Goal: Task Accomplishment & Management: Manage account settings

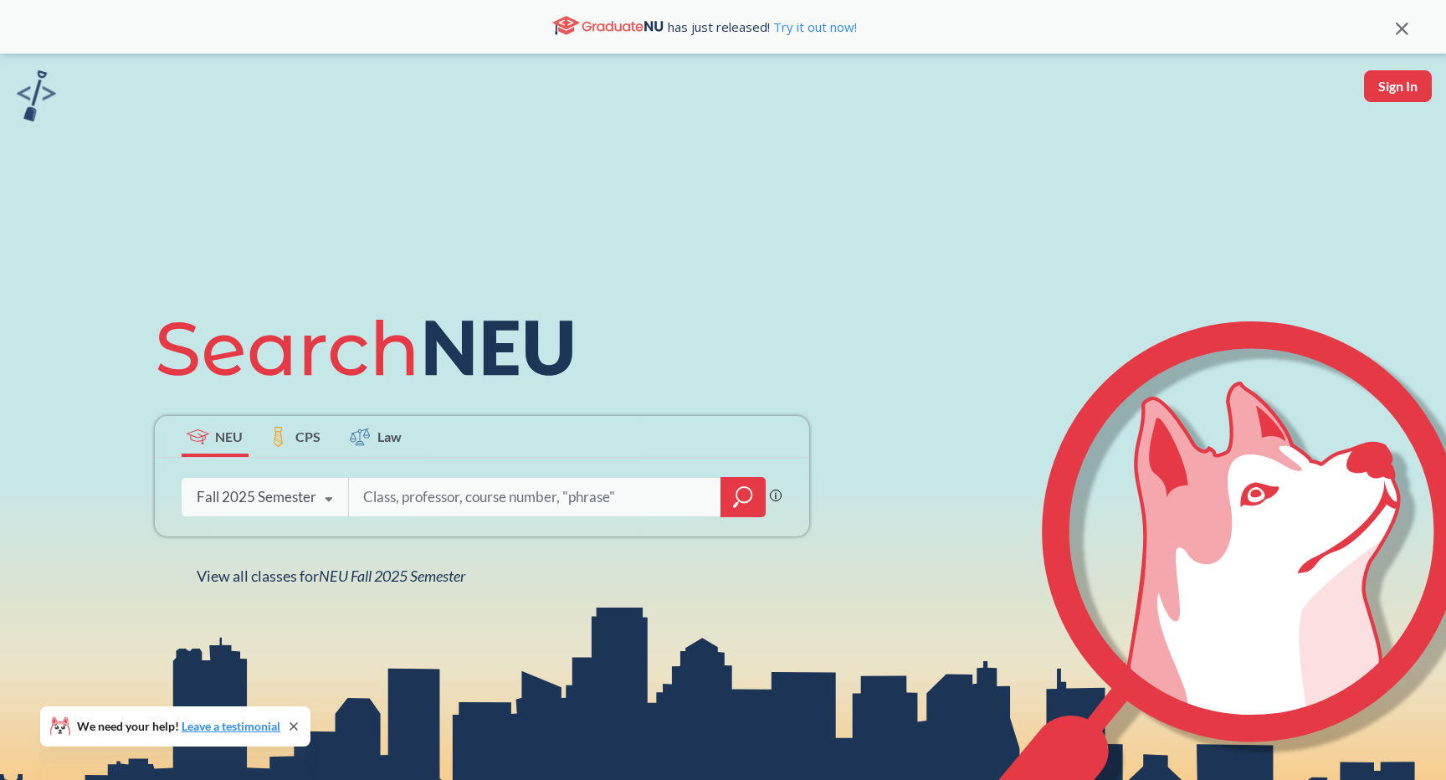
click at [450, 500] on input "search" at bounding box center [536, 497] width 348 height 35
type input "engw3302"
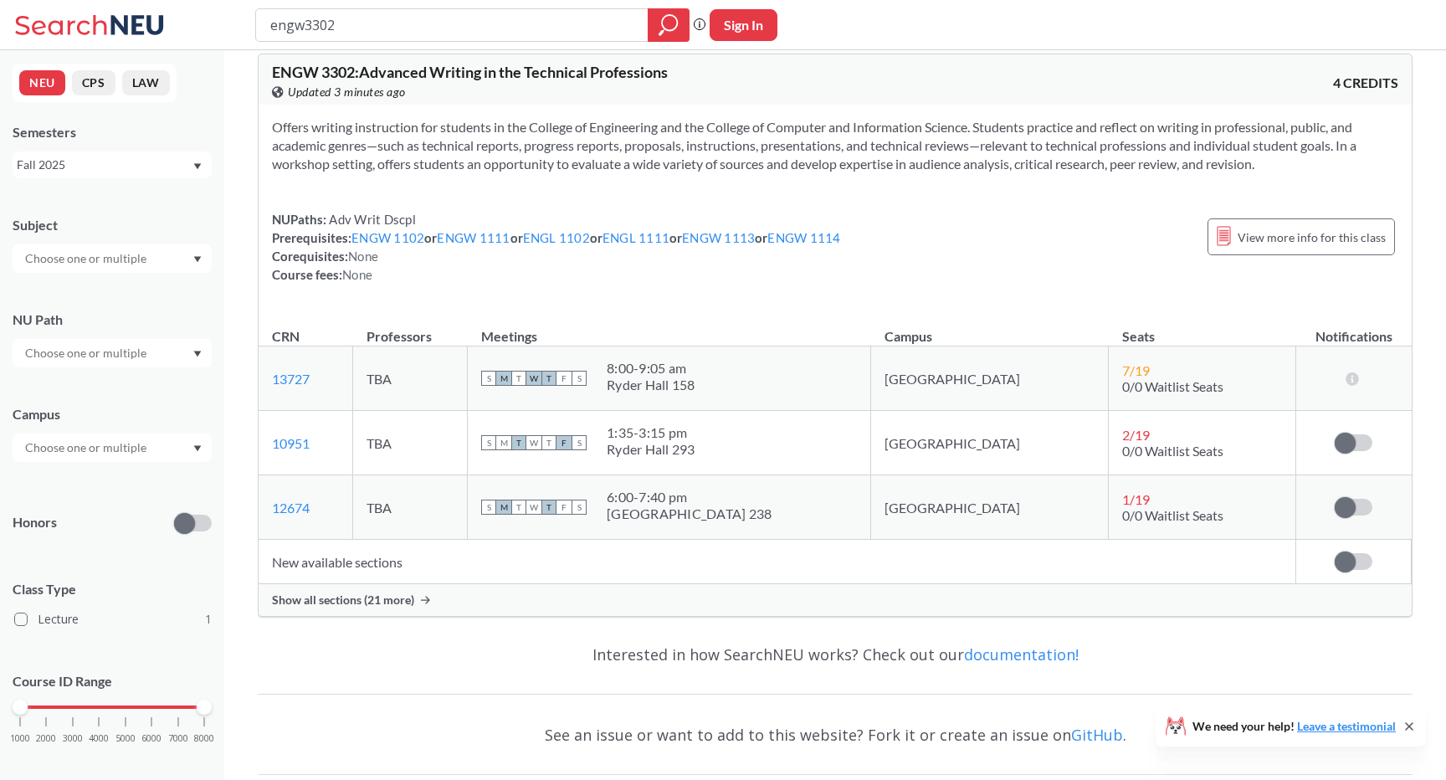
scroll to position [29, 0]
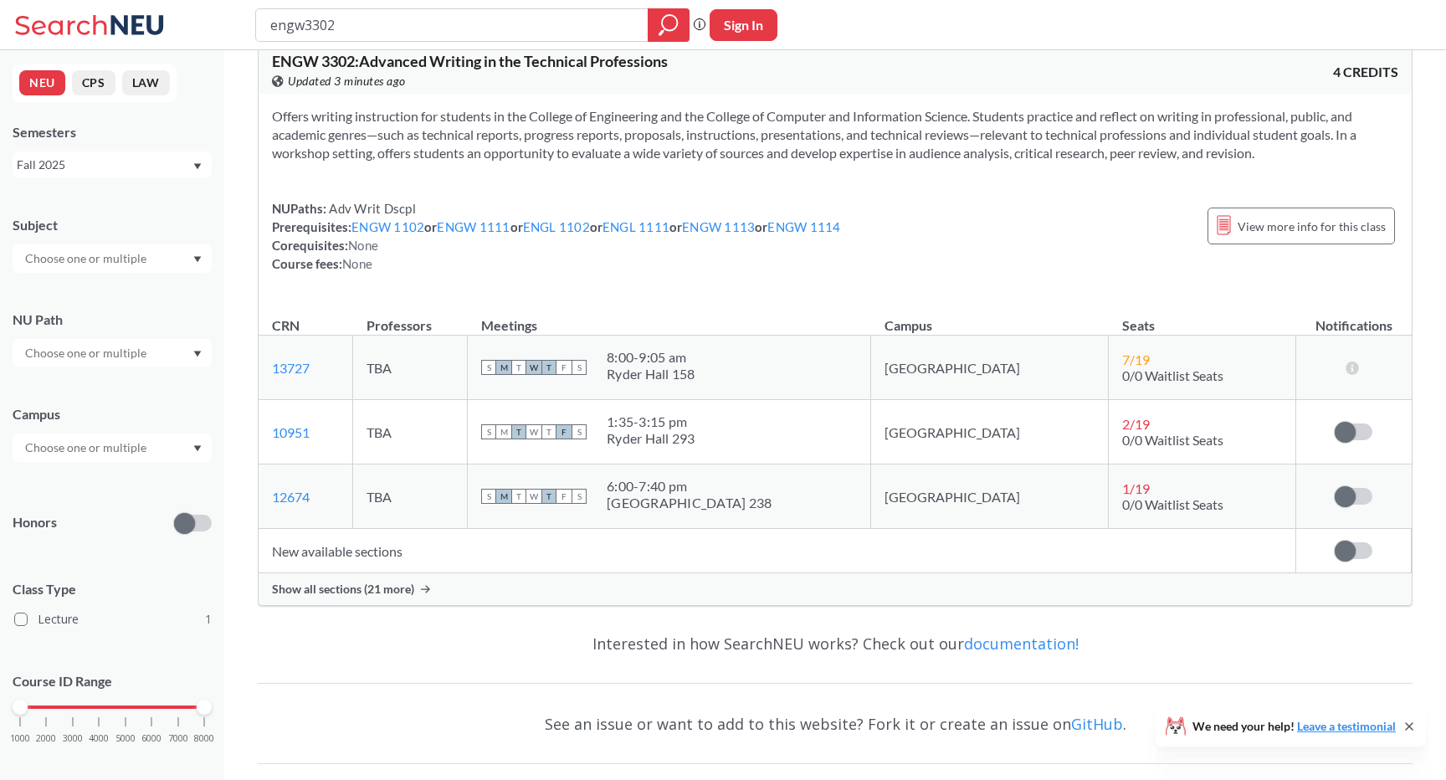
click at [358, 586] on span "Show all sections (21 more)" at bounding box center [343, 589] width 142 height 15
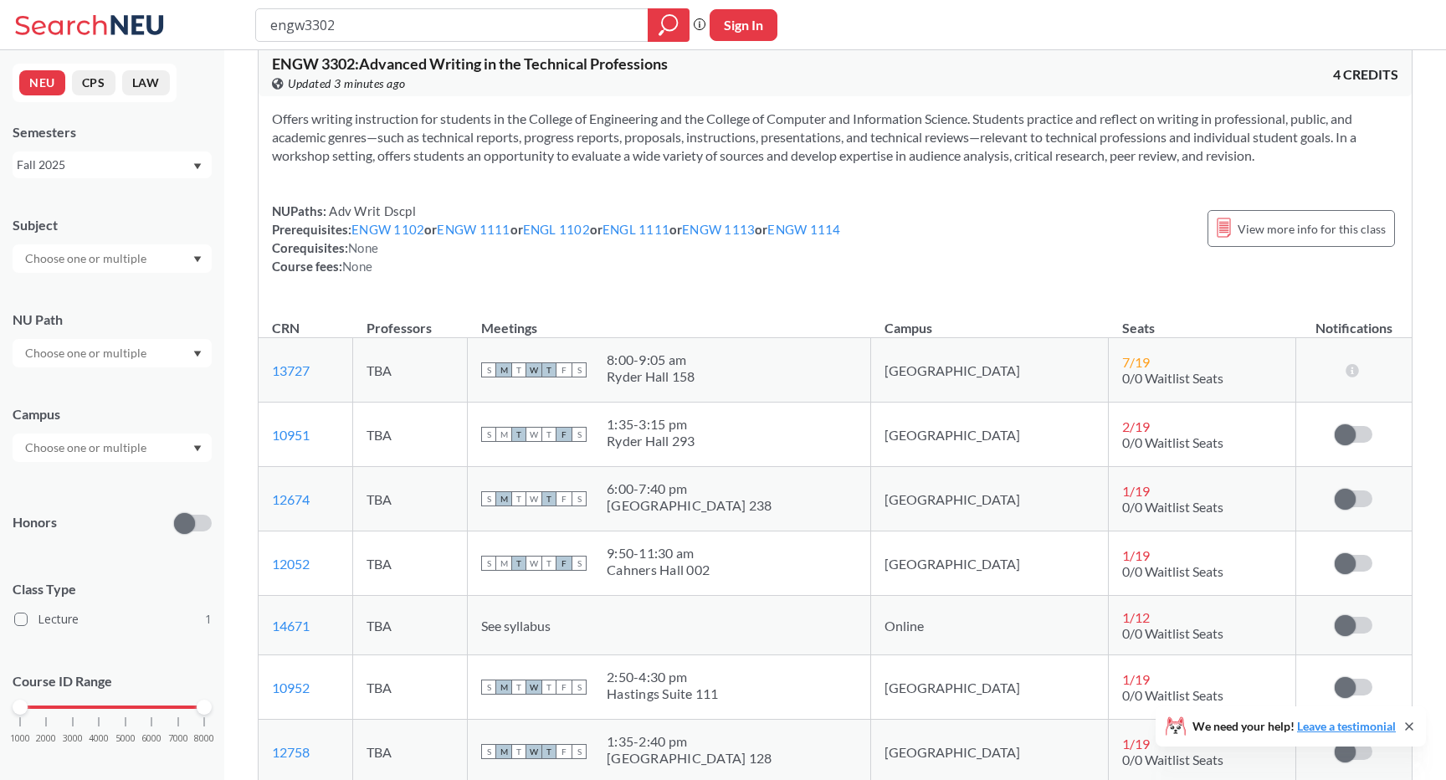
scroll to position [0, 0]
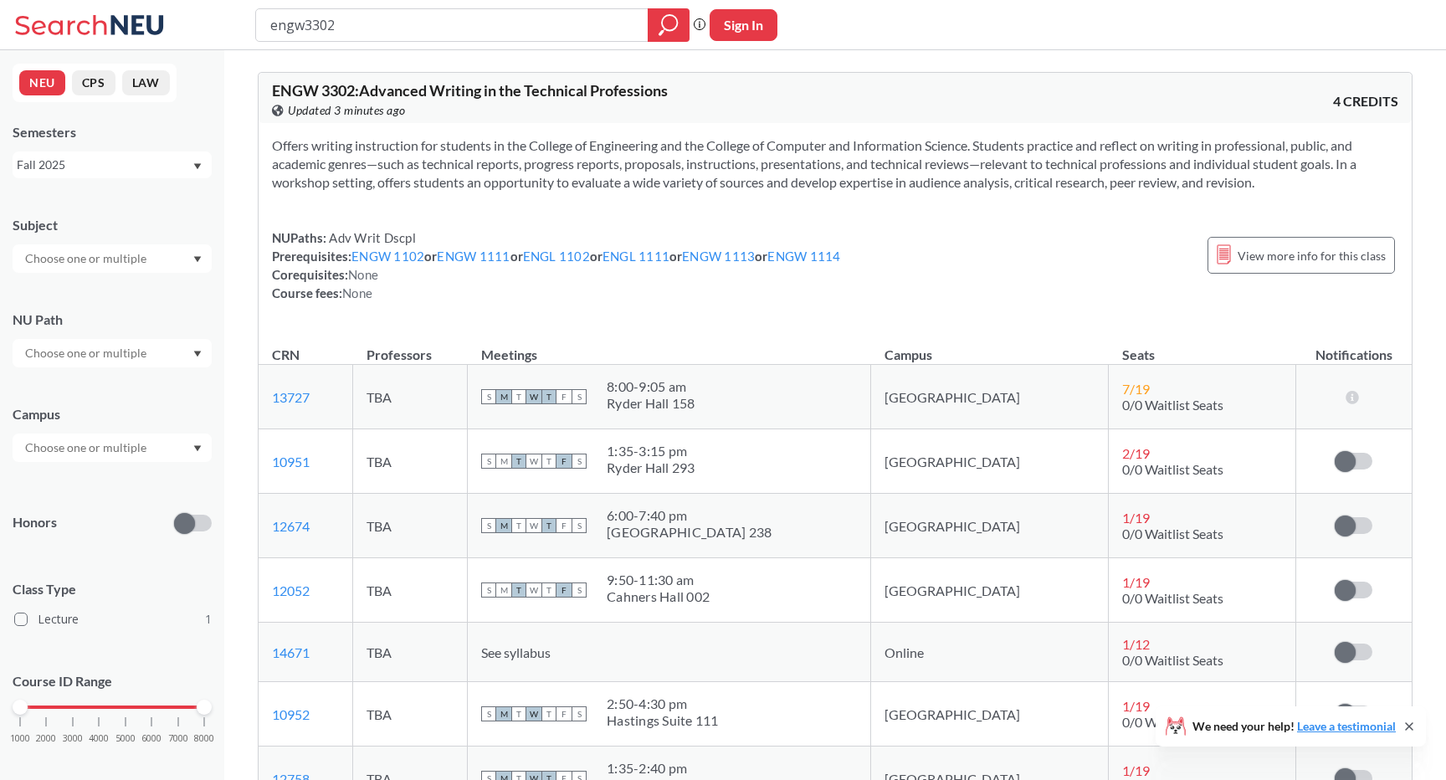
click at [143, 263] on input "text" at bounding box center [87, 259] width 141 height 20
click at [113, 285] on div "ENGW ( 1 )" at bounding box center [116, 288] width 189 height 18
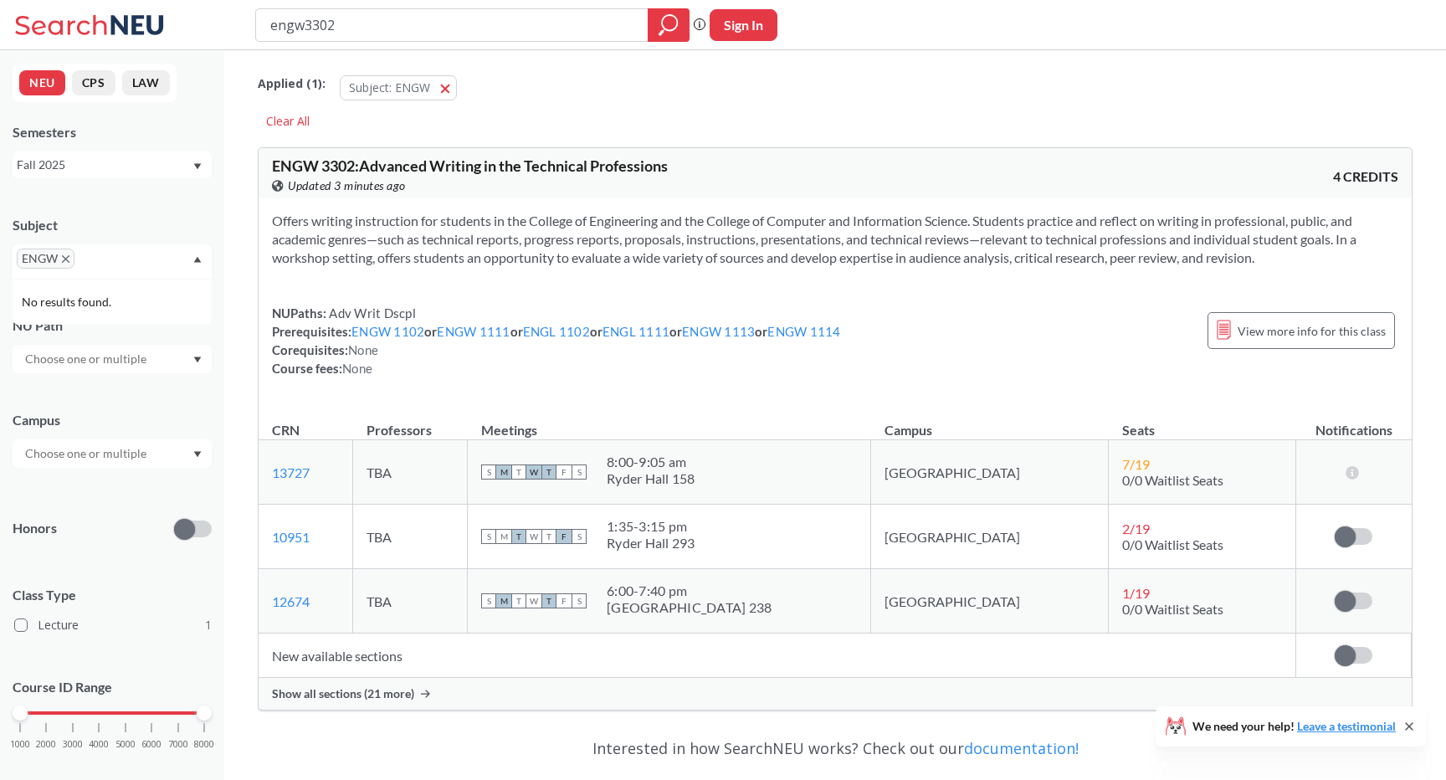
click at [124, 351] on input "text" at bounding box center [87, 359] width 141 height 20
click at [120, 393] on div "Adv Writ Dscpl ( 1 )" at bounding box center [116, 396] width 189 height 18
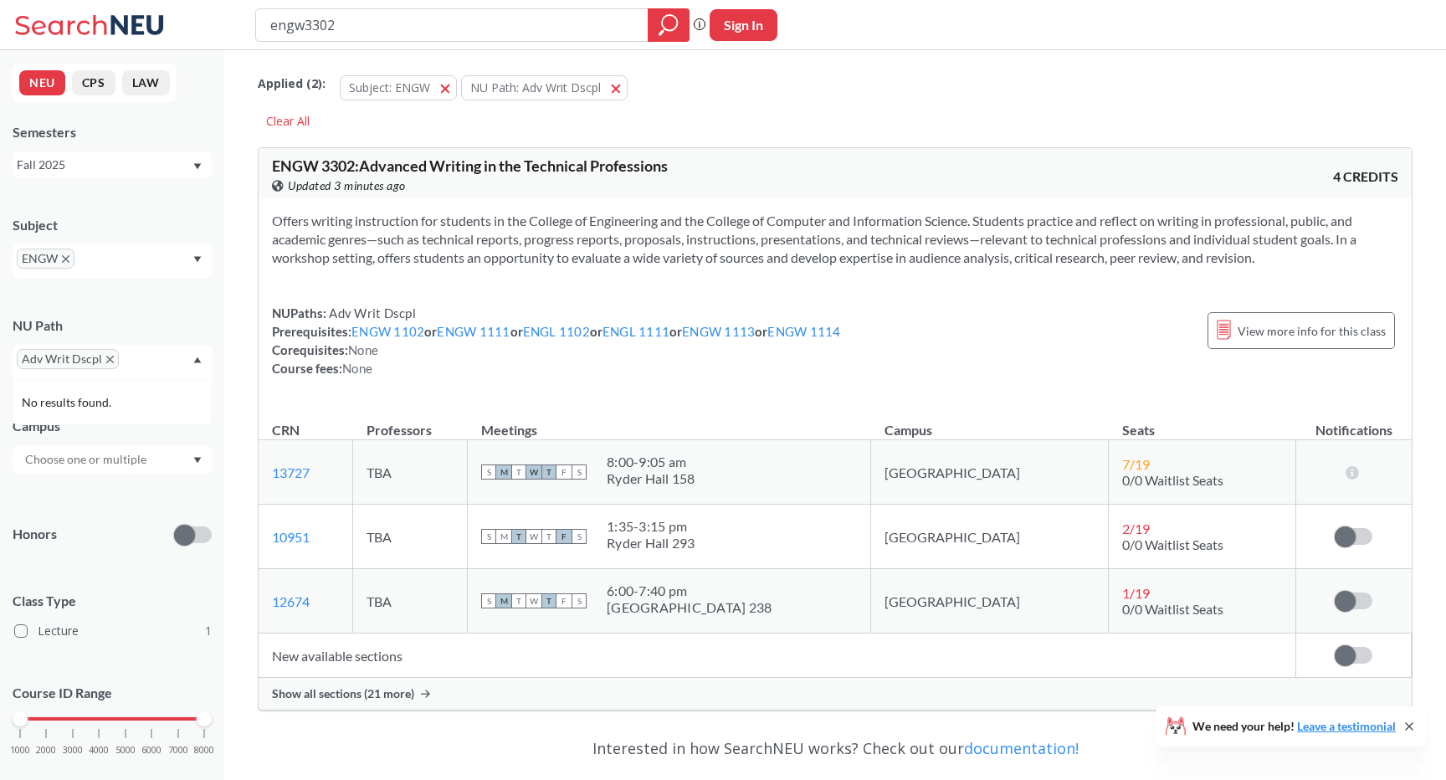
click at [86, 458] on input "text" at bounding box center [87, 459] width 141 height 20
click at [99, 424] on div "Campus" at bounding box center [112, 426] width 199 height 18
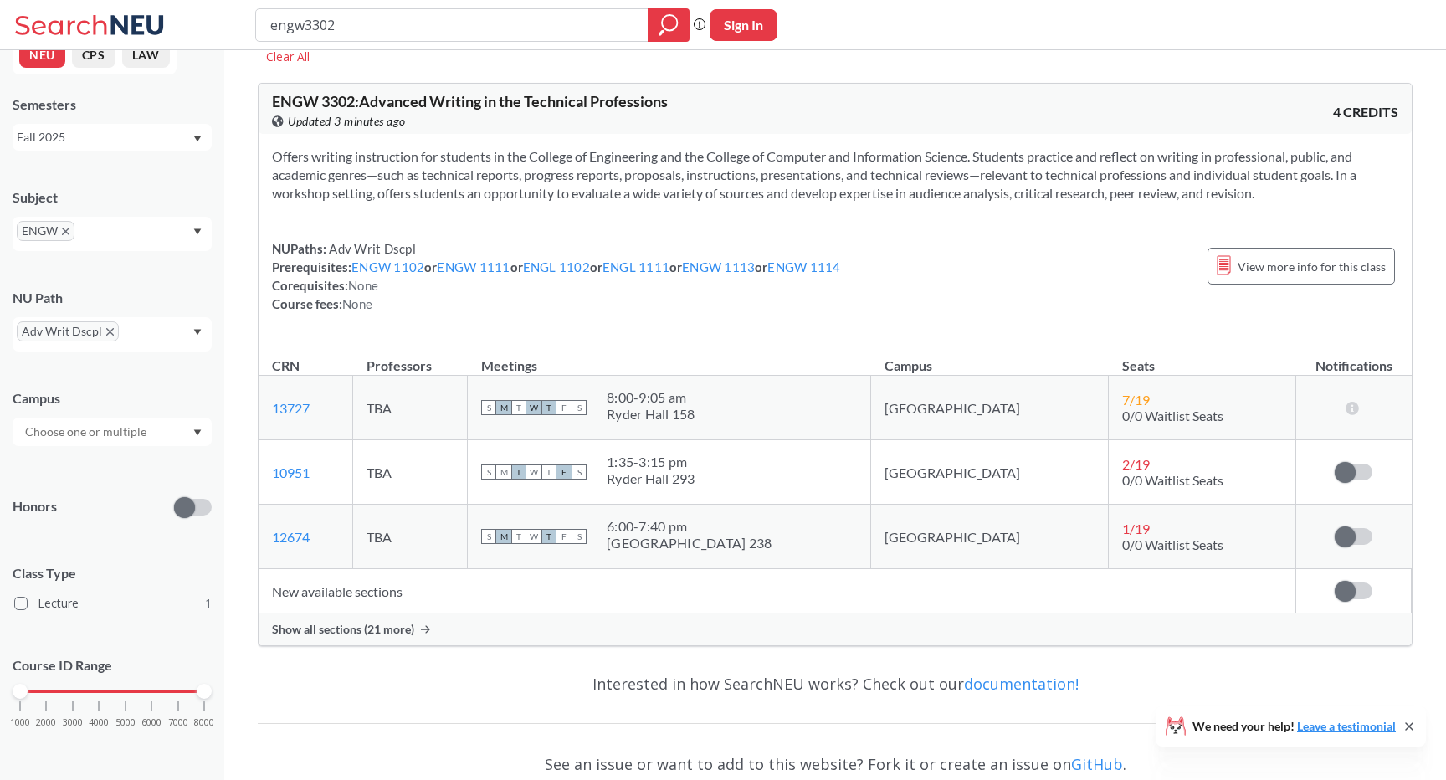
scroll to position [71, 0]
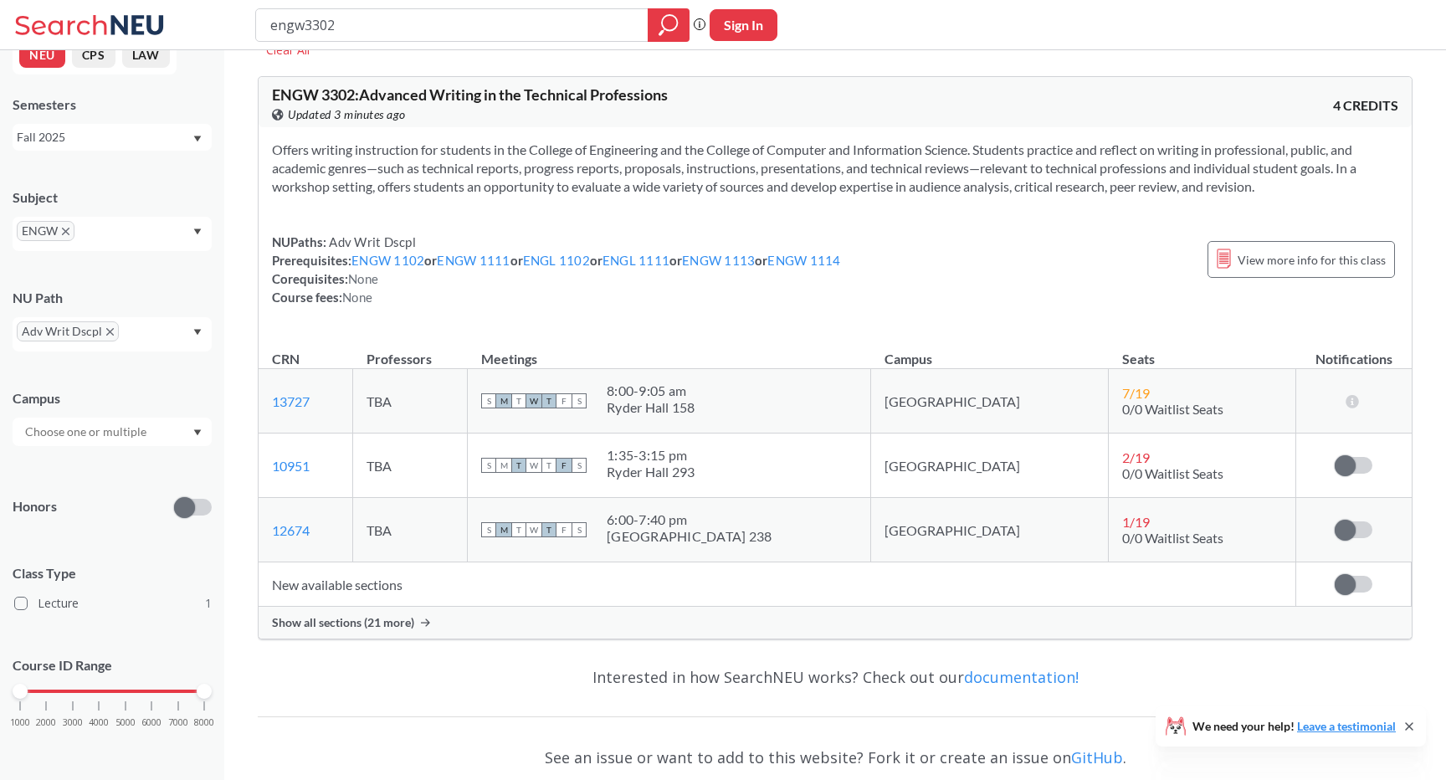
click at [368, 630] on div "Show all sections (21 more)" at bounding box center [835, 623] width 1153 height 32
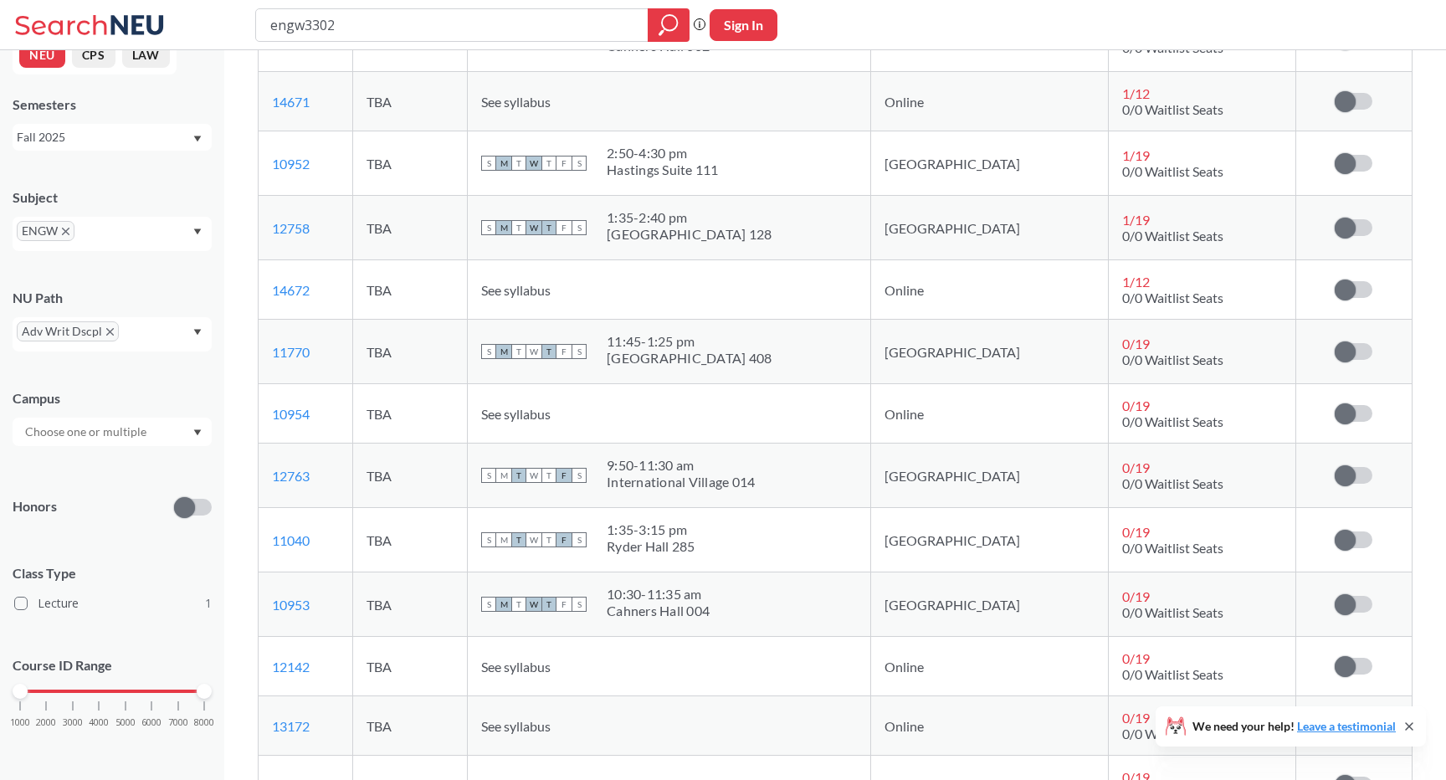
scroll to position [660, 0]
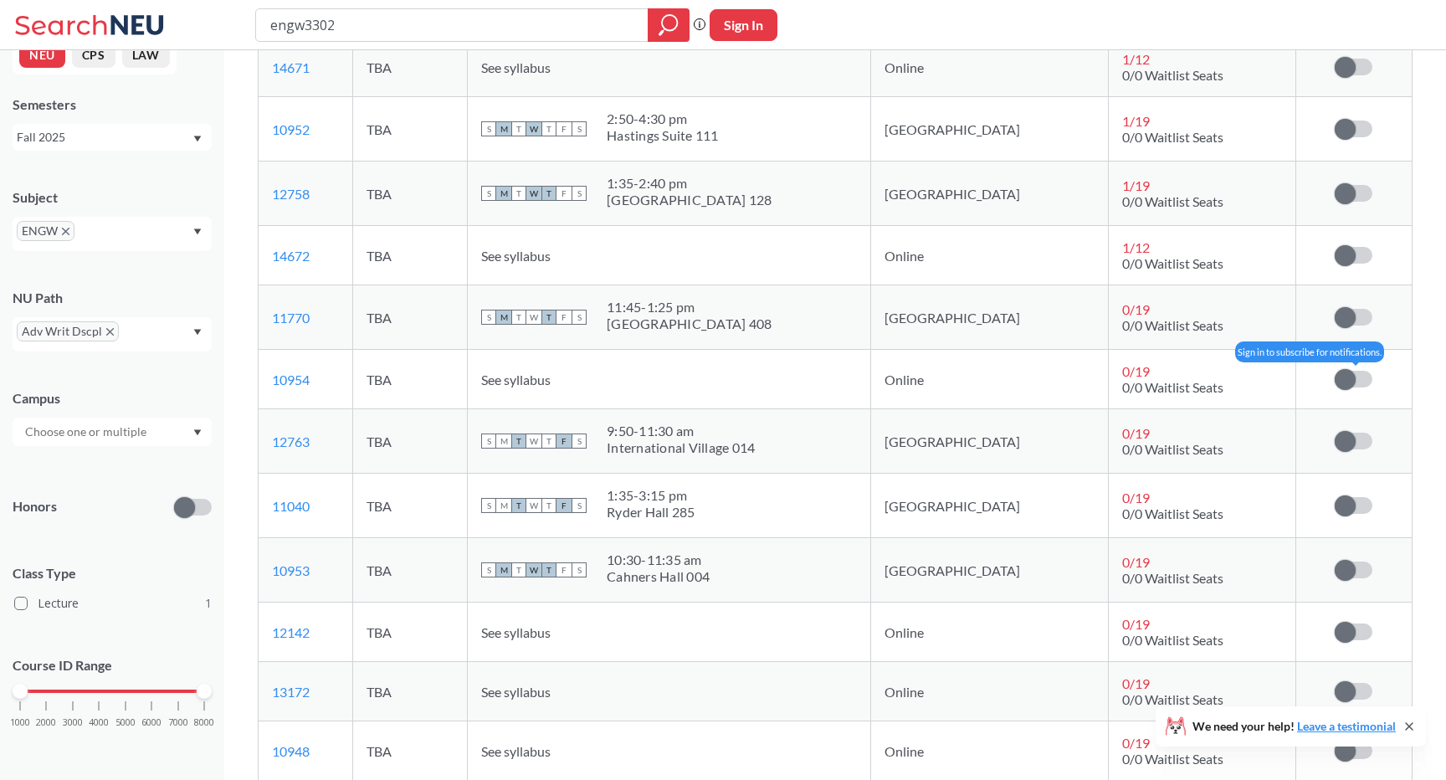
click at [1354, 379] on span at bounding box center [1345, 379] width 21 height 21
click at [1335, 371] on input "checkbox" at bounding box center [1335, 371] width 0 height 0
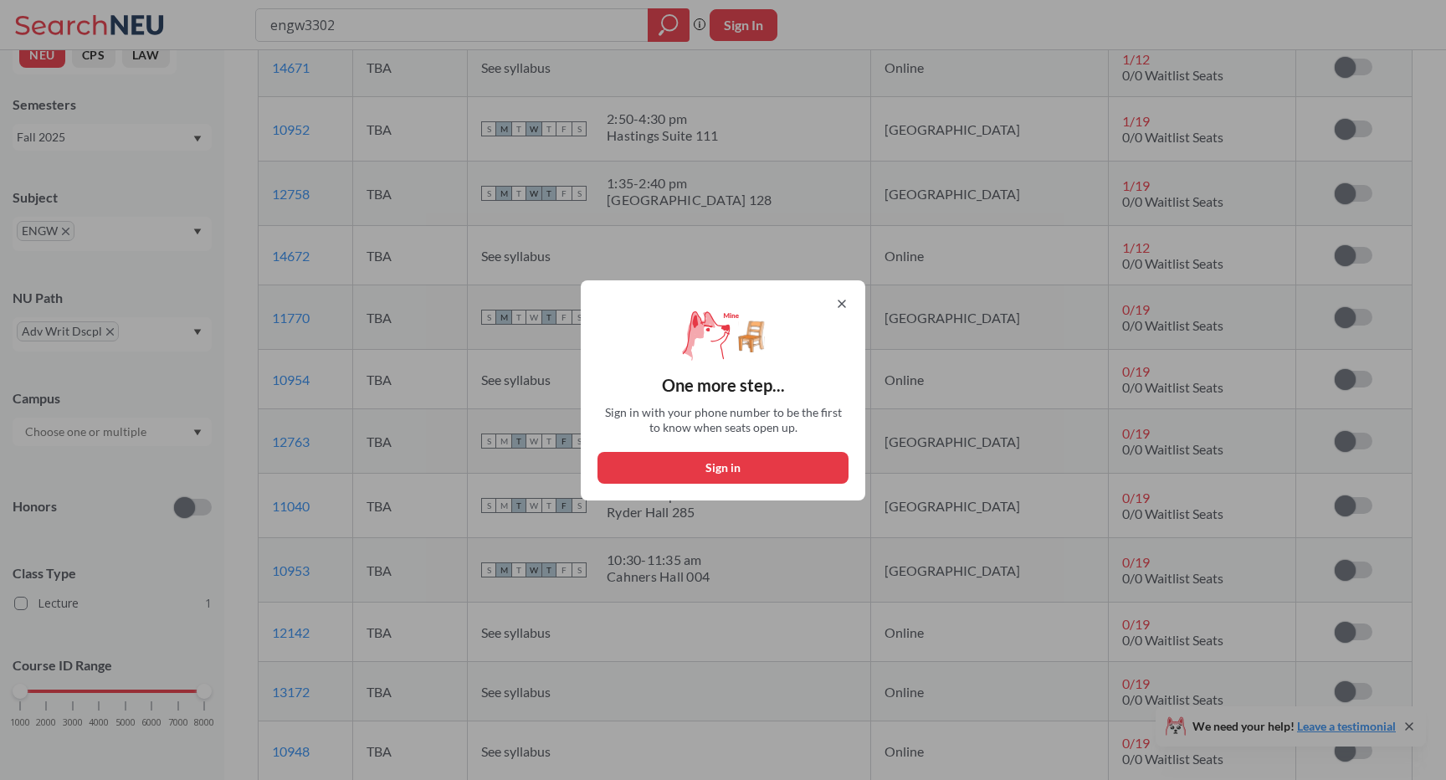
click at [799, 464] on button "Sign in" at bounding box center [723, 468] width 251 height 32
select select "US"
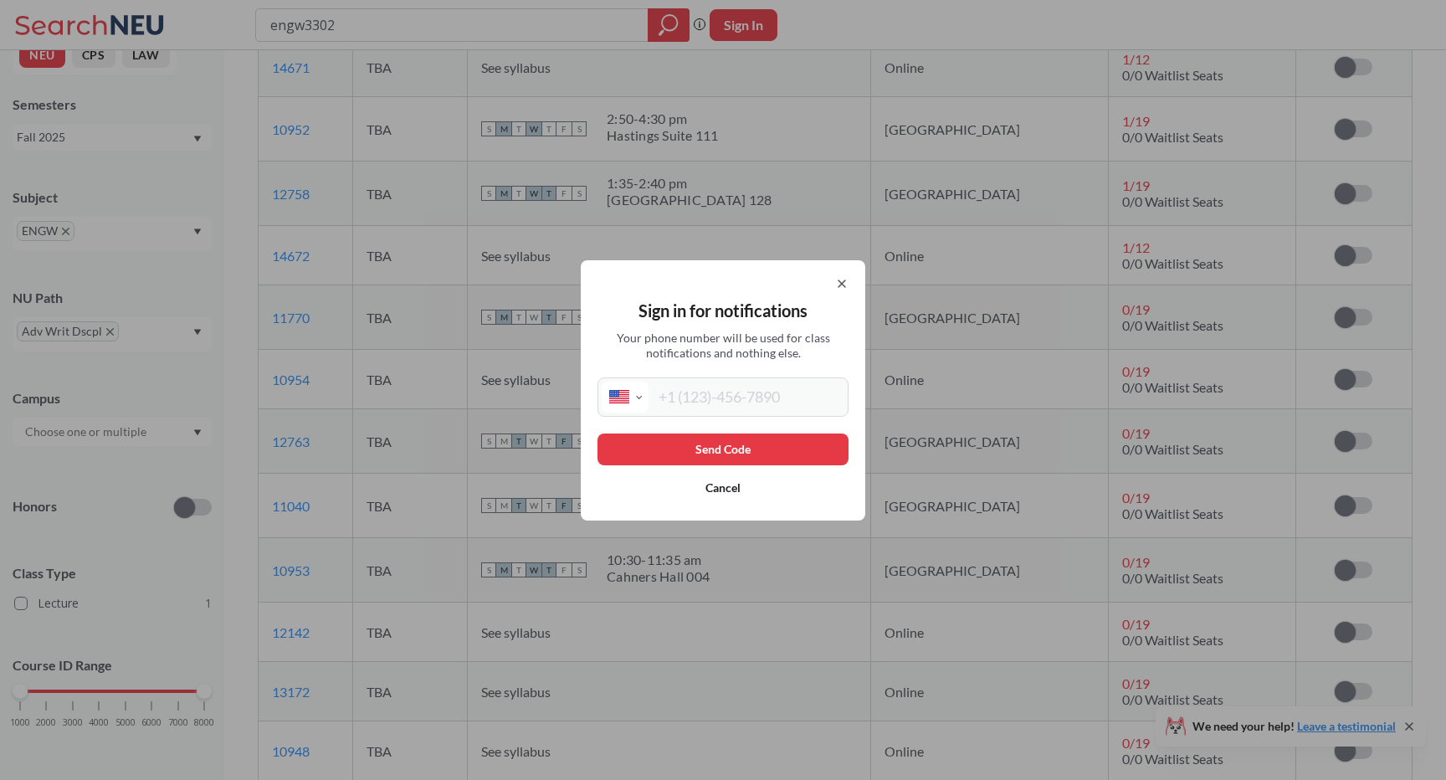
click at [752, 412] on div "International [GEOGRAPHIC_DATA] [GEOGRAPHIC_DATA] [GEOGRAPHIC_DATA] [GEOGRAPHIC…" at bounding box center [723, 396] width 251 height 39
click at [739, 398] on input "tel" at bounding box center [747, 397] width 196 height 31
type input "[PHONE_NUMBER]"
click at [675, 447] on button "Send Code" at bounding box center [723, 450] width 251 height 32
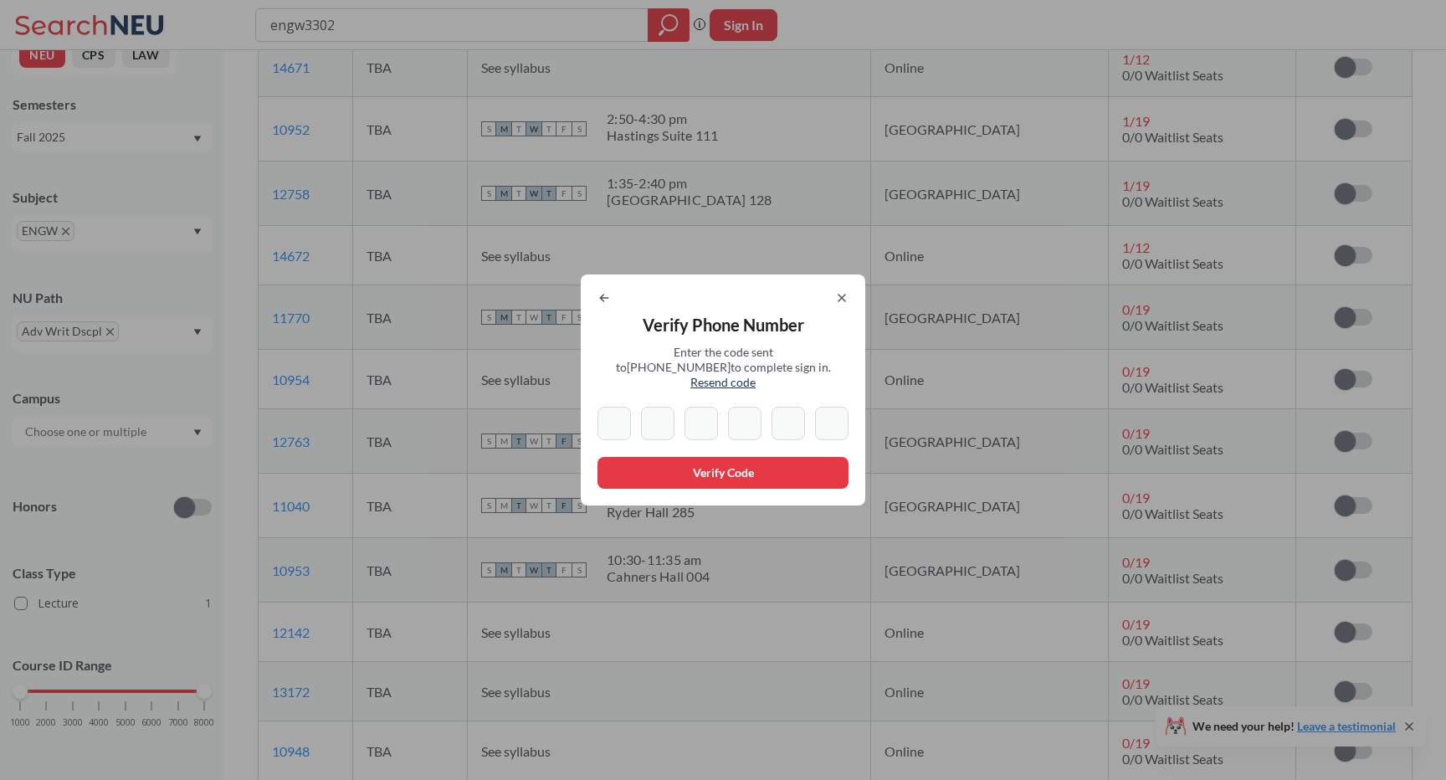
type input "7"
type input "0"
type input "9"
type input "5"
type input "0"
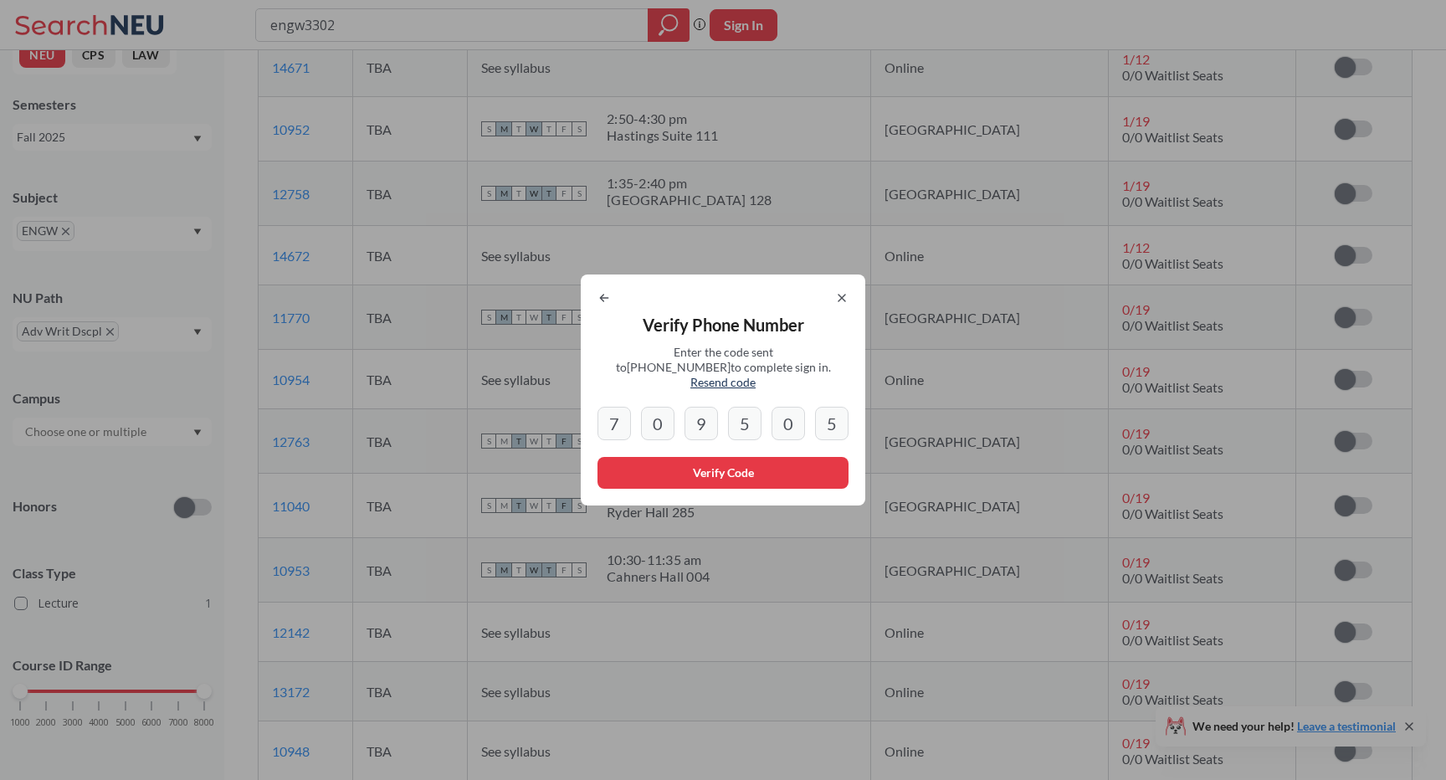
type input "5"
click at [657, 464] on button "Verify Code" at bounding box center [723, 473] width 251 height 32
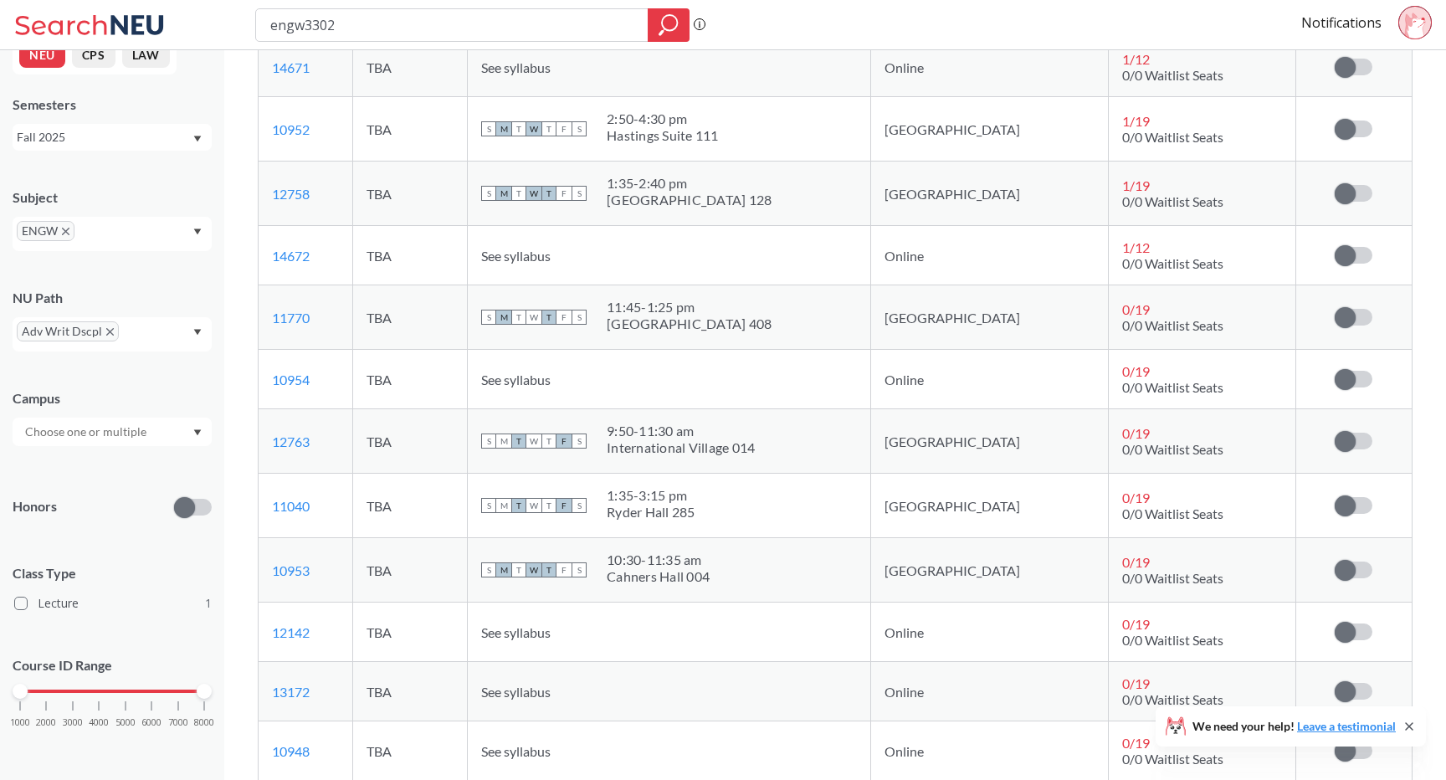
click at [1370, 392] on td "Subscribe to notifications for this section" at bounding box center [1353, 379] width 115 height 59
click at [1358, 383] on label at bounding box center [1354, 379] width 38 height 17
click at [1335, 371] on input "checkbox" at bounding box center [1335, 371] width 0 height 0
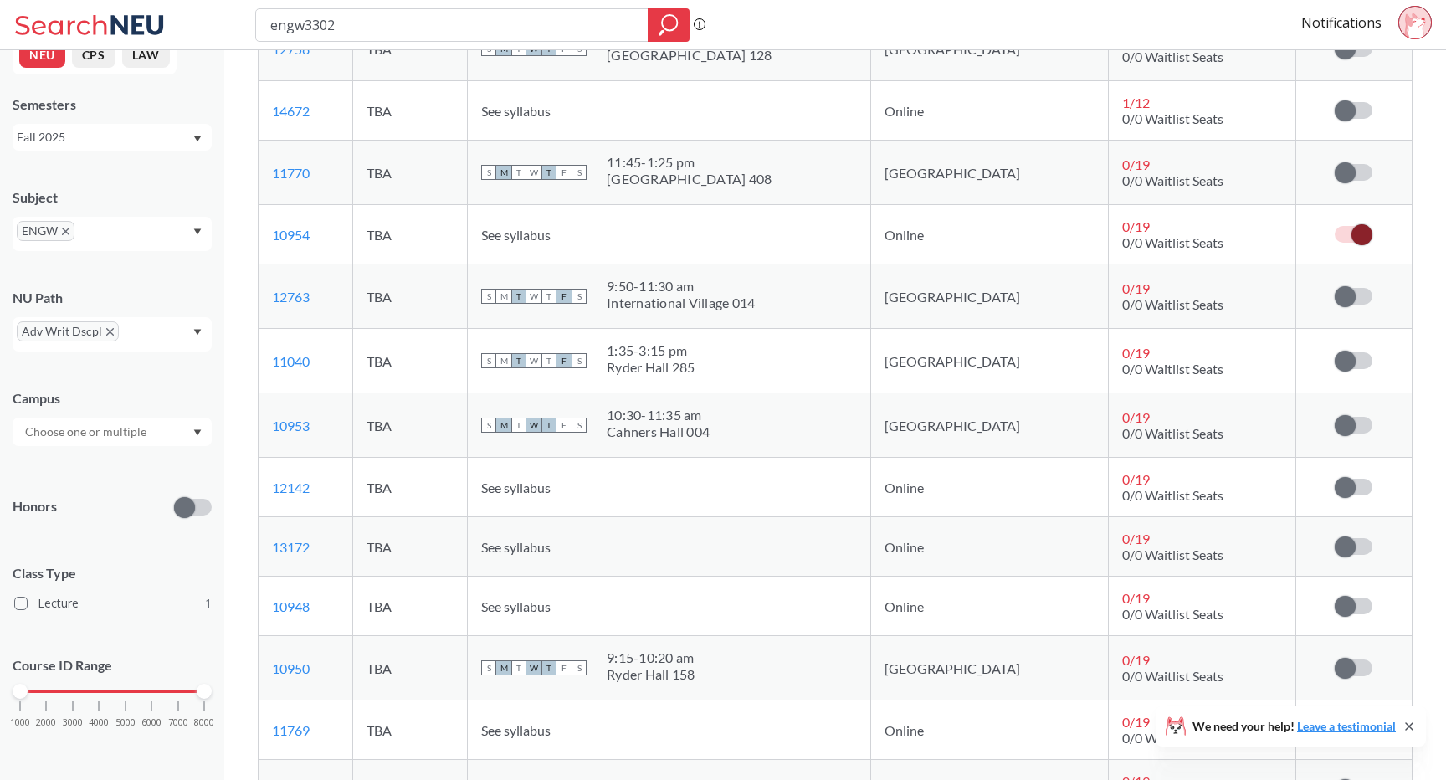
scroll to position [830, 0]
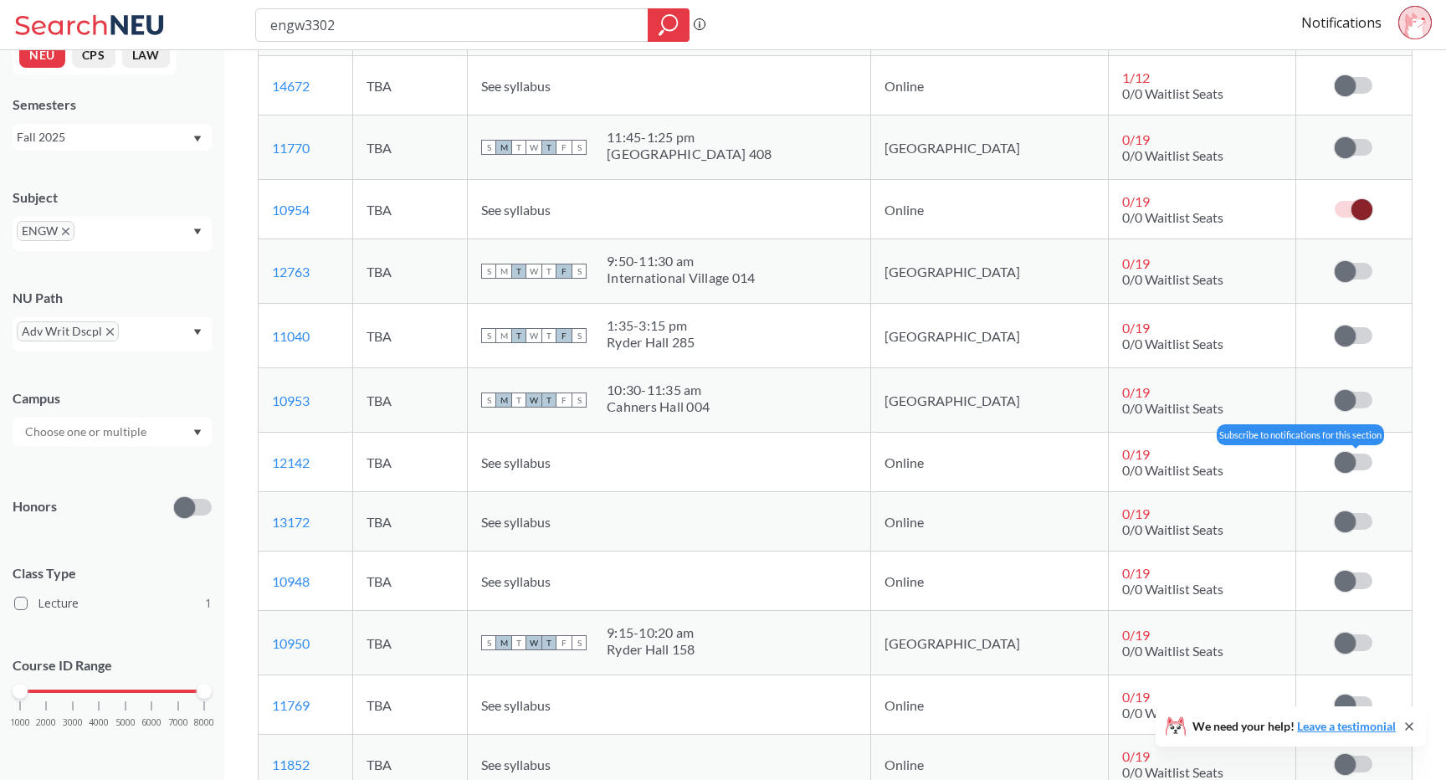
click at [1357, 458] on label at bounding box center [1354, 462] width 38 height 17
click at [1335, 454] on input "checkbox" at bounding box center [1335, 454] width 0 height 0
click at [1341, 525] on span at bounding box center [1345, 521] width 21 height 21
click at [1335, 513] on input "checkbox" at bounding box center [1335, 513] width 0 height 0
click at [1351, 591] on td "Subscribe to notifications for this section" at bounding box center [1353, 580] width 115 height 59
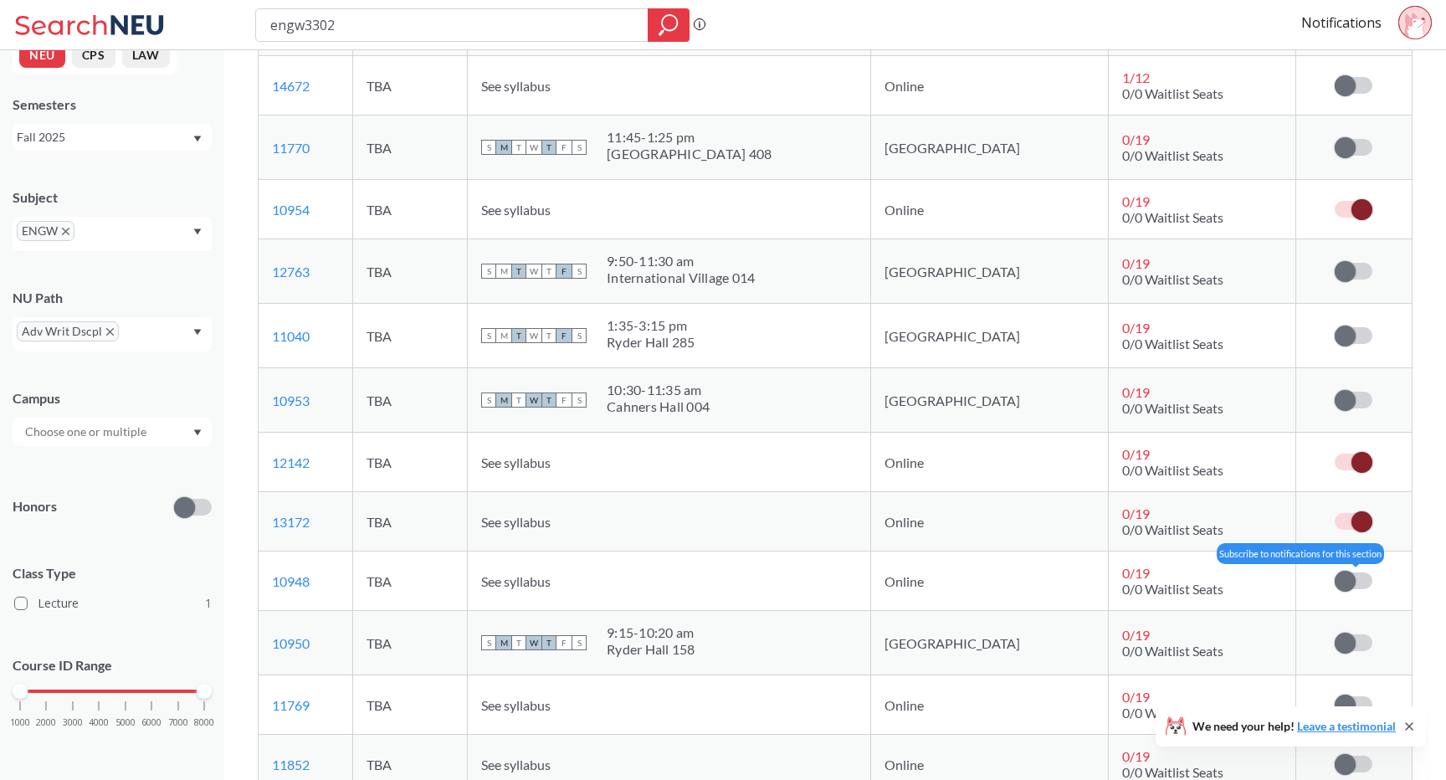
click at [1351, 586] on span at bounding box center [1345, 581] width 21 height 21
click at [1335, 572] on input "checkbox" at bounding box center [1335, 572] width 0 height 0
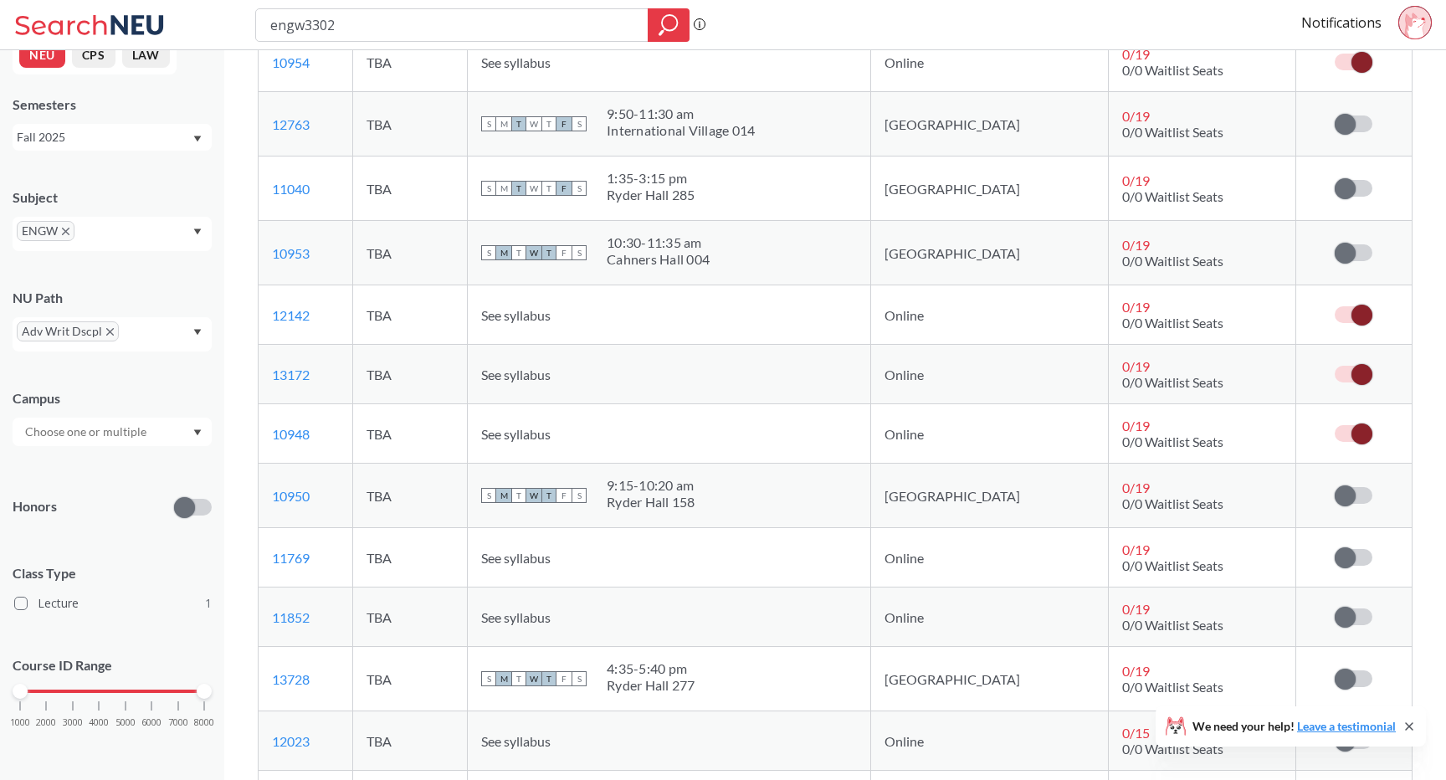
scroll to position [1025, 0]
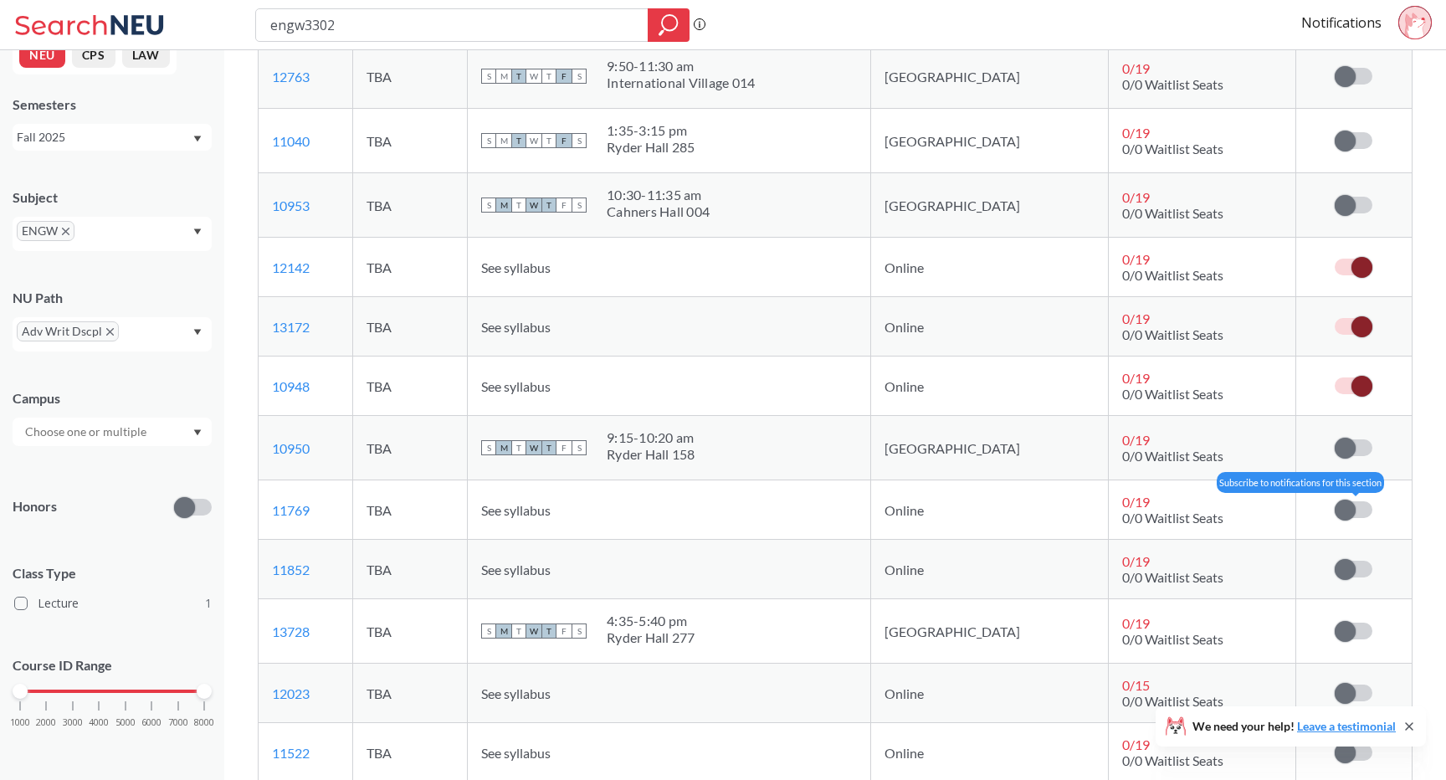
click at [1351, 515] on span at bounding box center [1345, 510] width 21 height 21
click at [1335, 501] on input "checkbox" at bounding box center [1335, 501] width 0 height 0
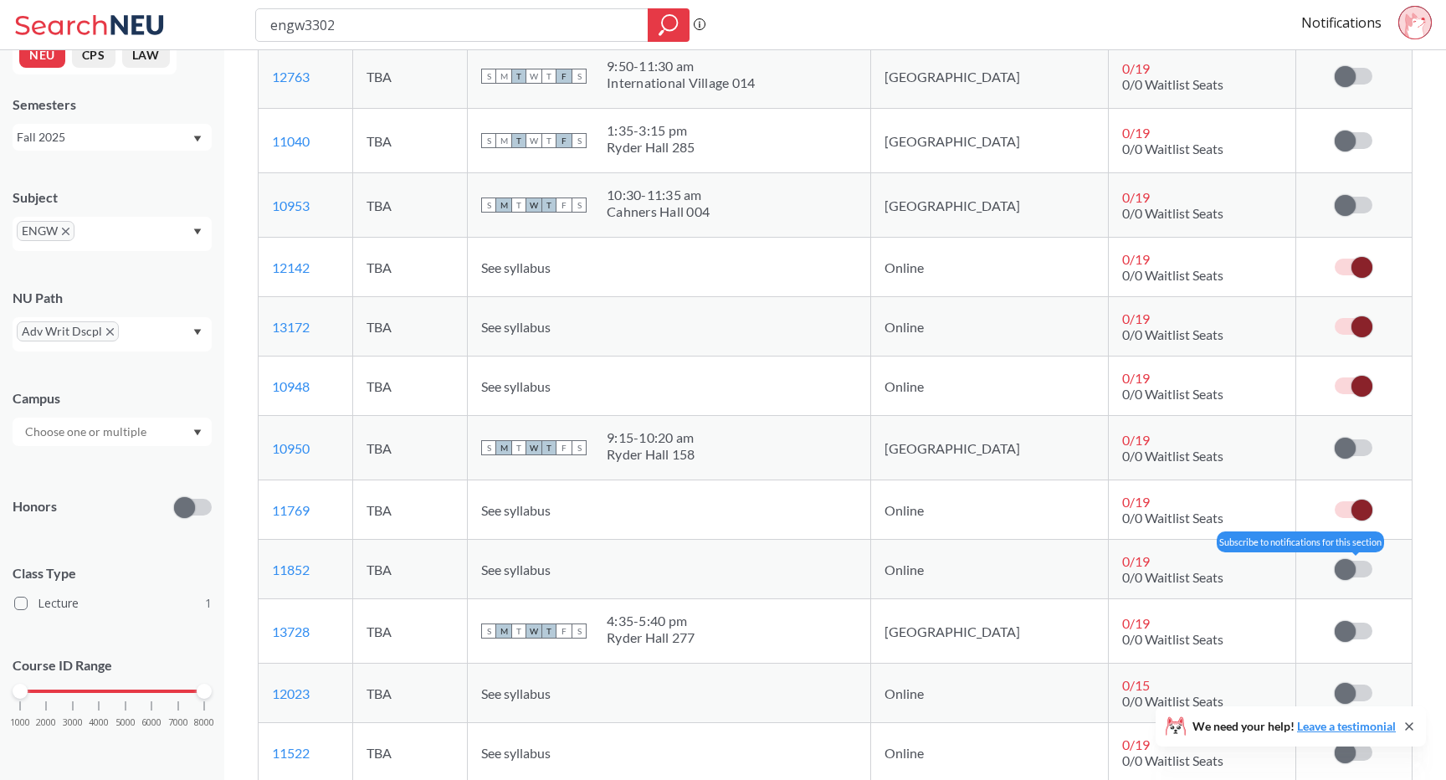
click at [1347, 570] on span at bounding box center [1345, 569] width 21 height 21
click at [1335, 561] on input "checkbox" at bounding box center [1335, 561] width 0 height 0
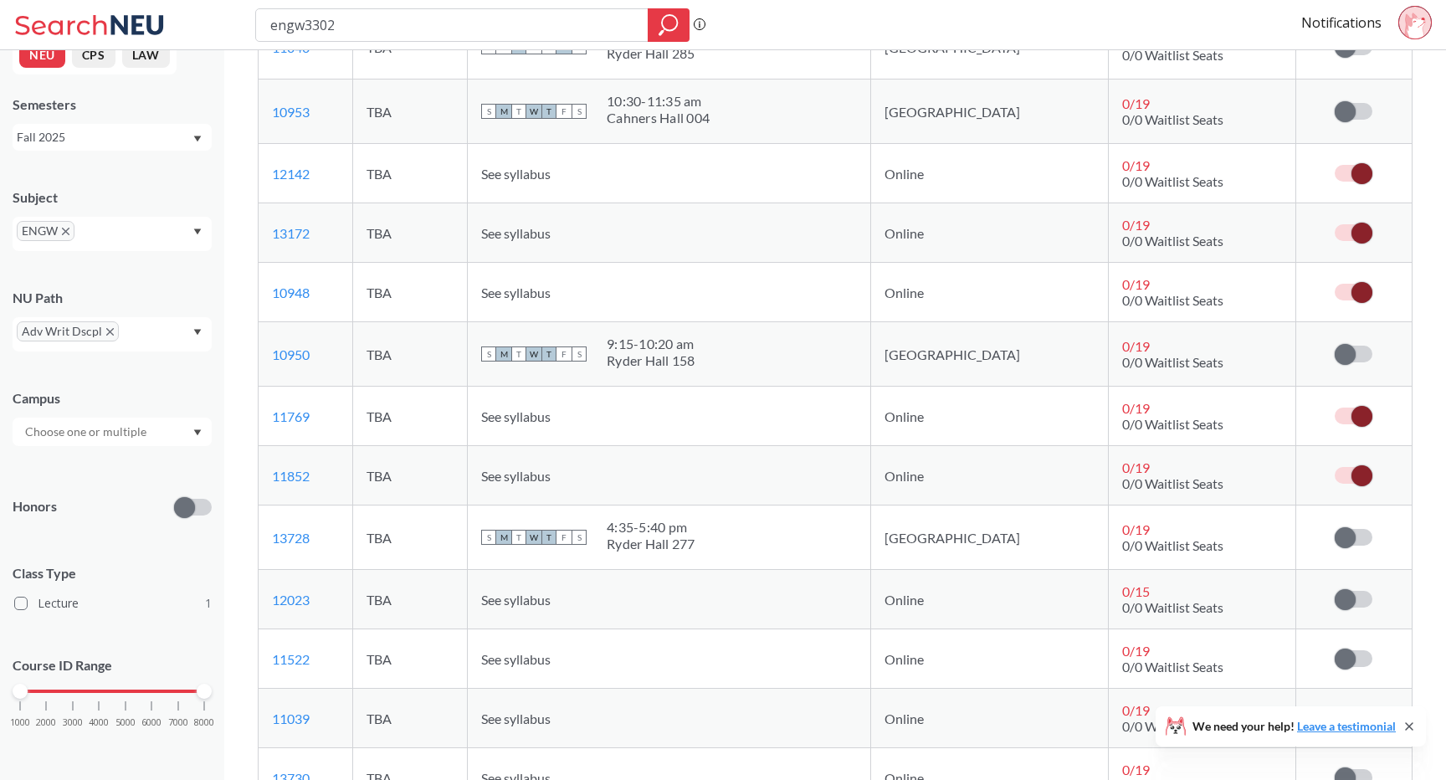
scroll to position [1145, 0]
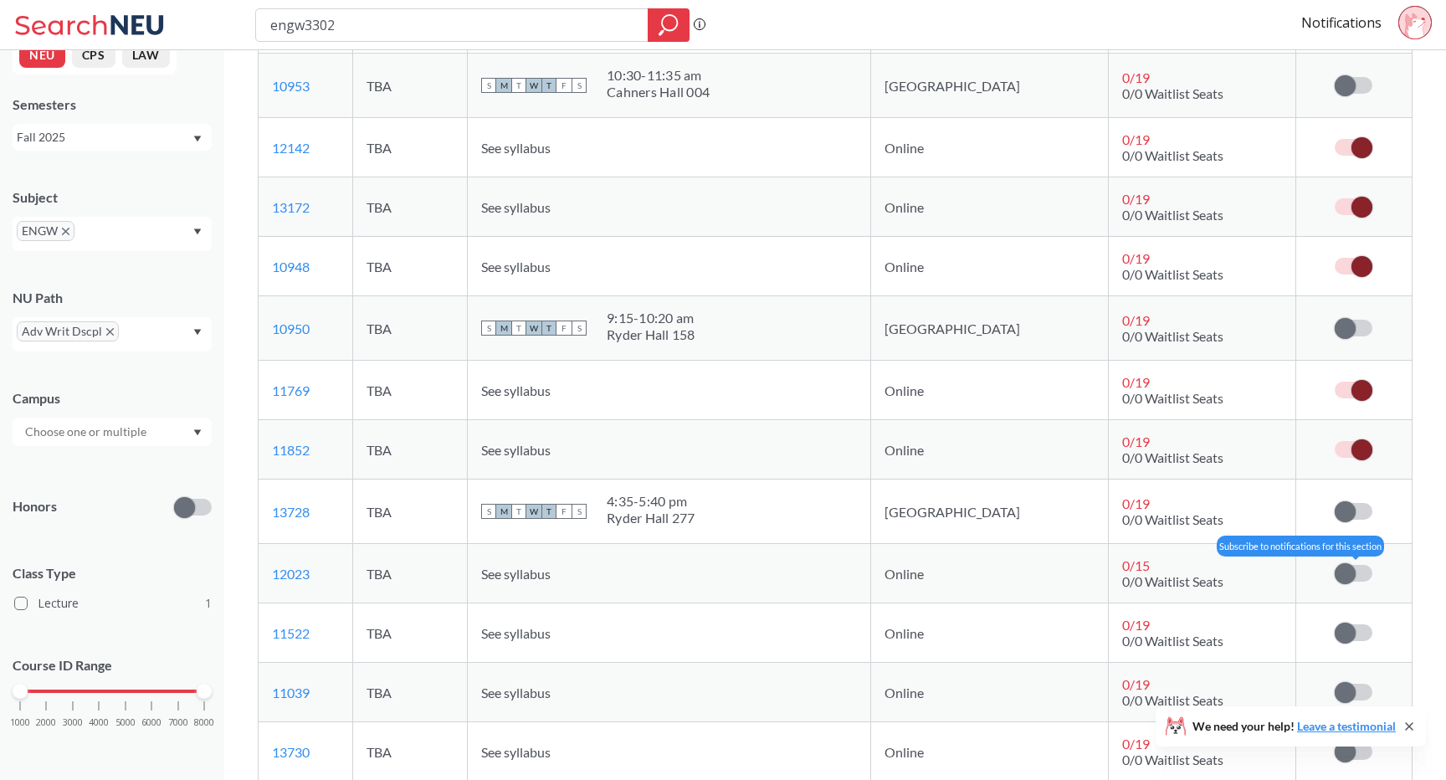
click at [1351, 563] on span at bounding box center [1345, 573] width 21 height 21
click at [1335, 565] on input "checkbox" at bounding box center [1335, 565] width 0 height 0
click at [1356, 568] on span at bounding box center [1362, 573] width 21 height 21
click at [1335, 565] on input "checkbox" at bounding box center [1335, 565] width 0 height 0
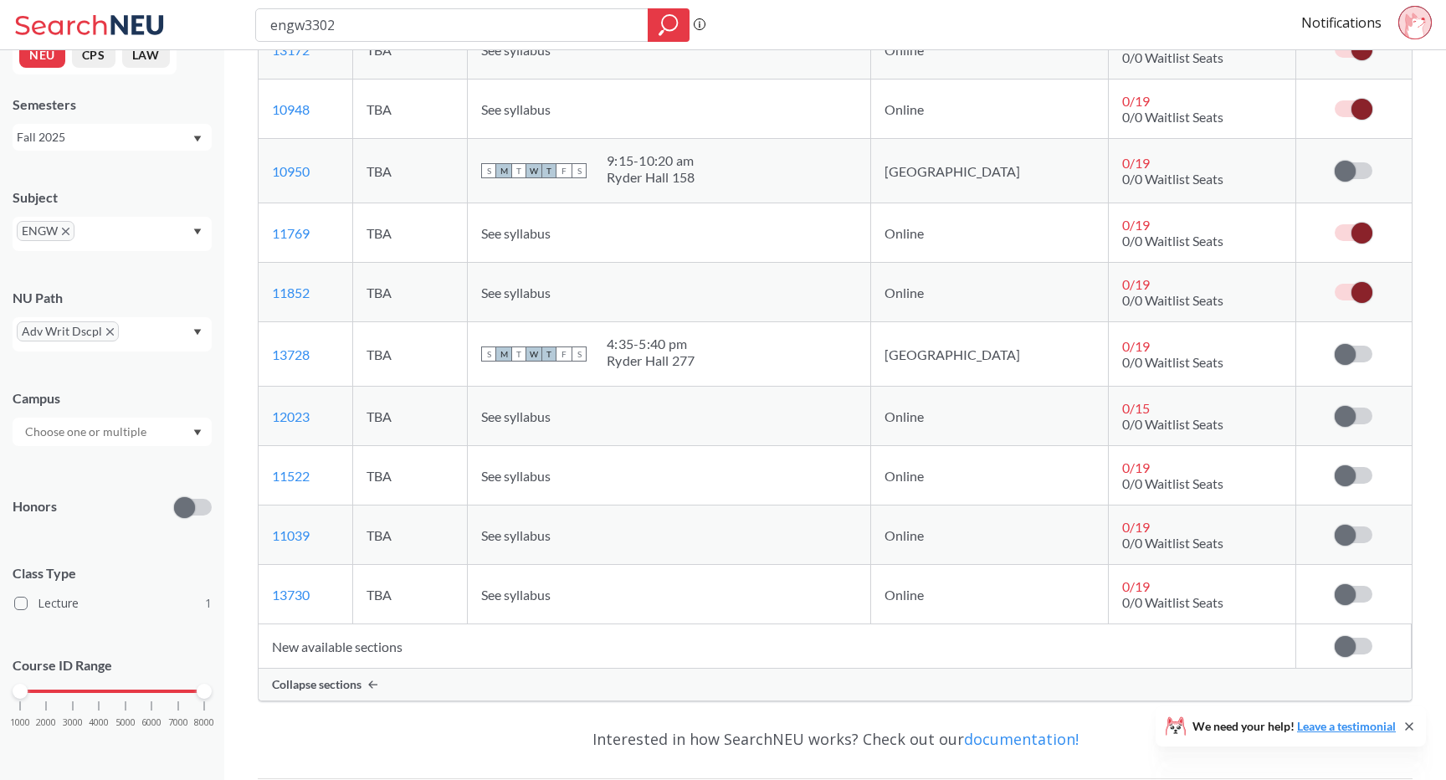
scroll to position [1310, 0]
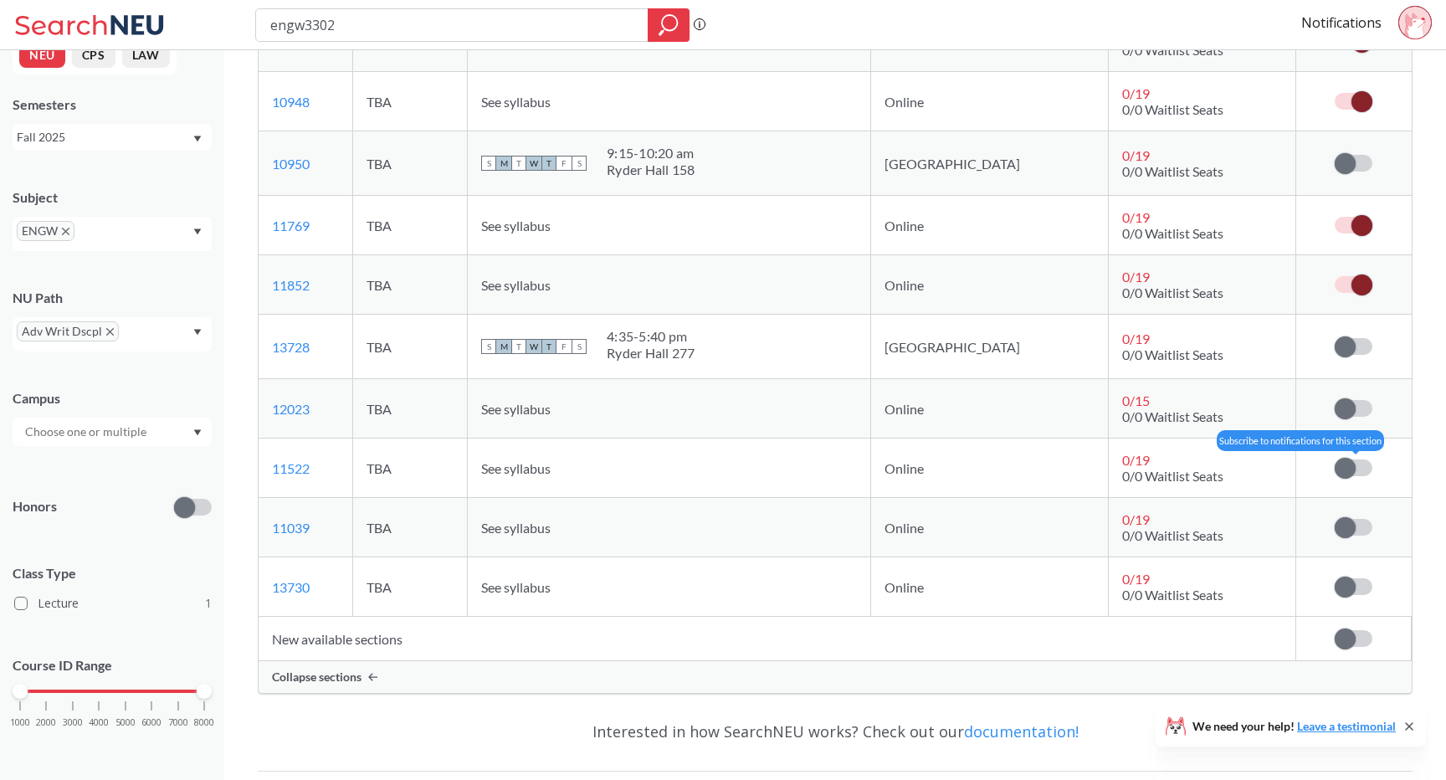
click at [1349, 474] on span at bounding box center [1345, 468] width 21 height 21
click at [1335, 459] on input "checkbox" at bounding box center [1335, 459] width 0 height 0
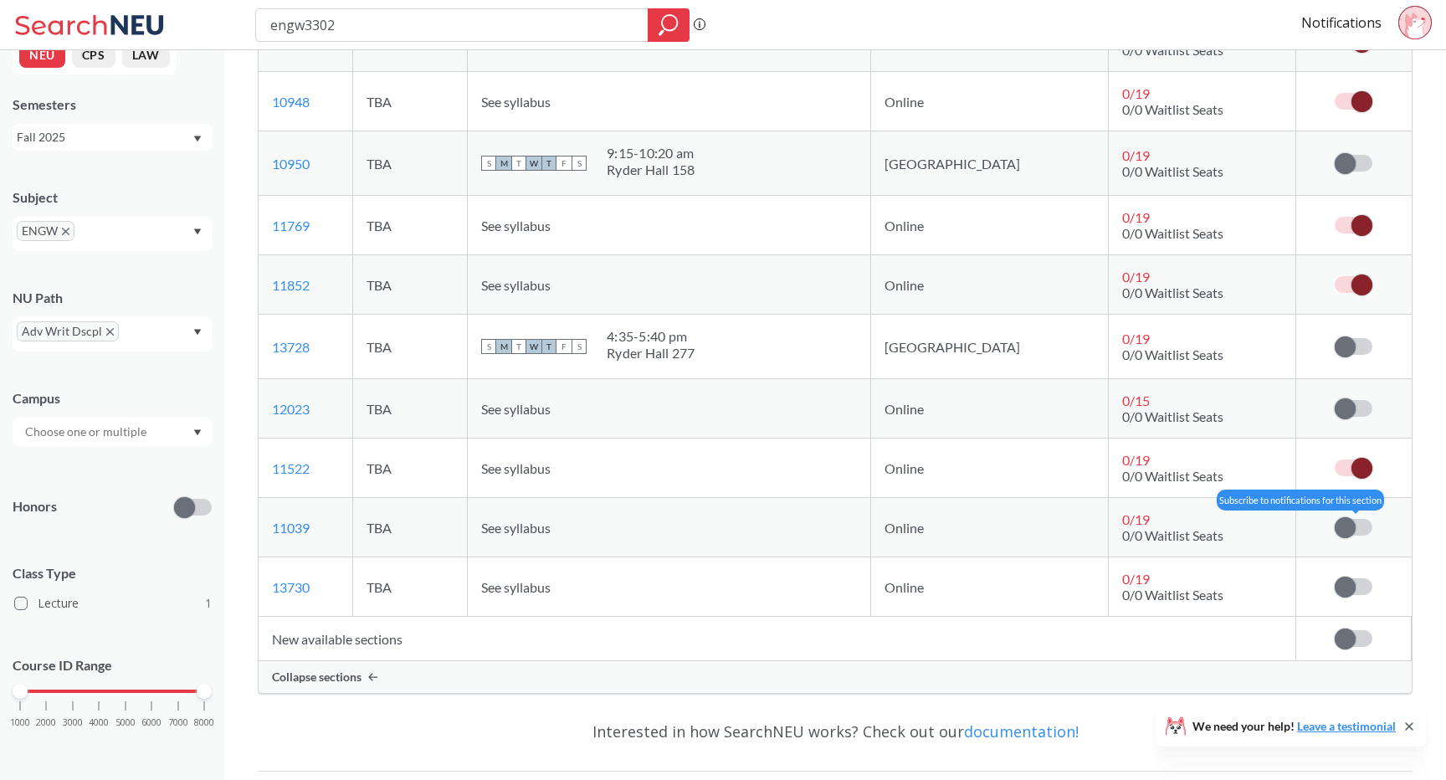
click at [1348, 533] on span at bounding box center [1345, 527] width 21 height 21
click at [1335, 519] on input "checkbox" at bounding box center [1335, 519] width 0 height 0
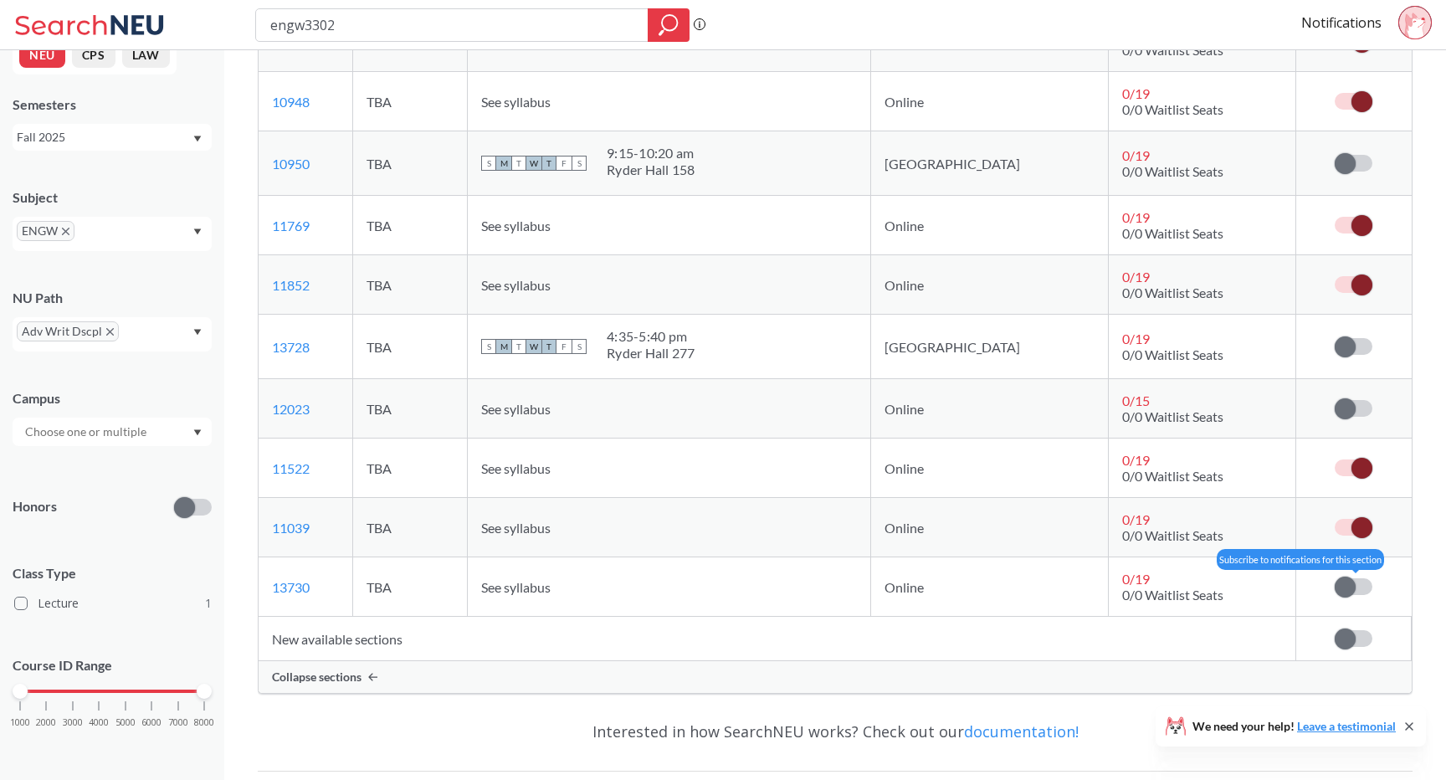
click at [1351, 581] on span at bounding box center [1345, 587] width 21 height 21
click at [1335, 578] on input "checkbox" at bounding box center [1335, 578] width 0 height 0
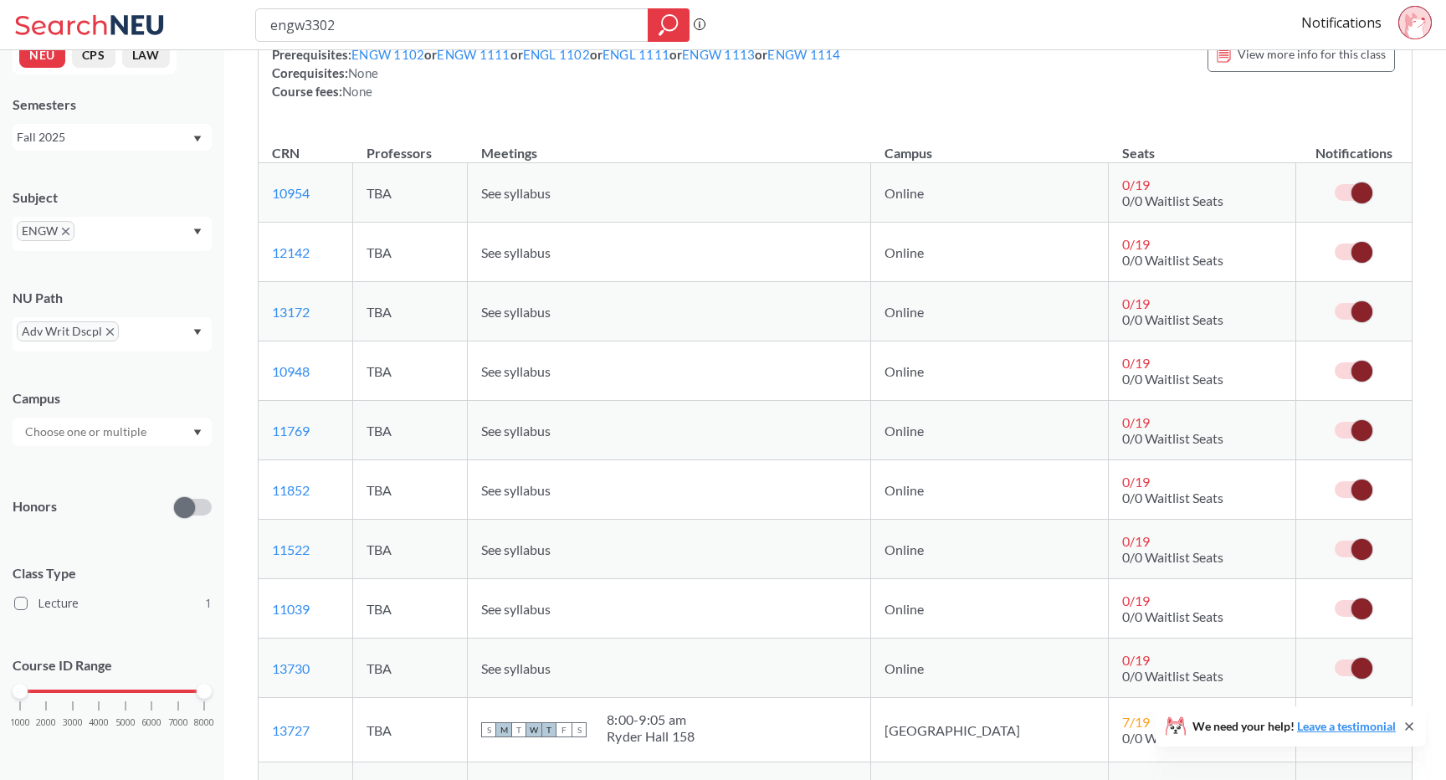
scroll to position [0, 0]
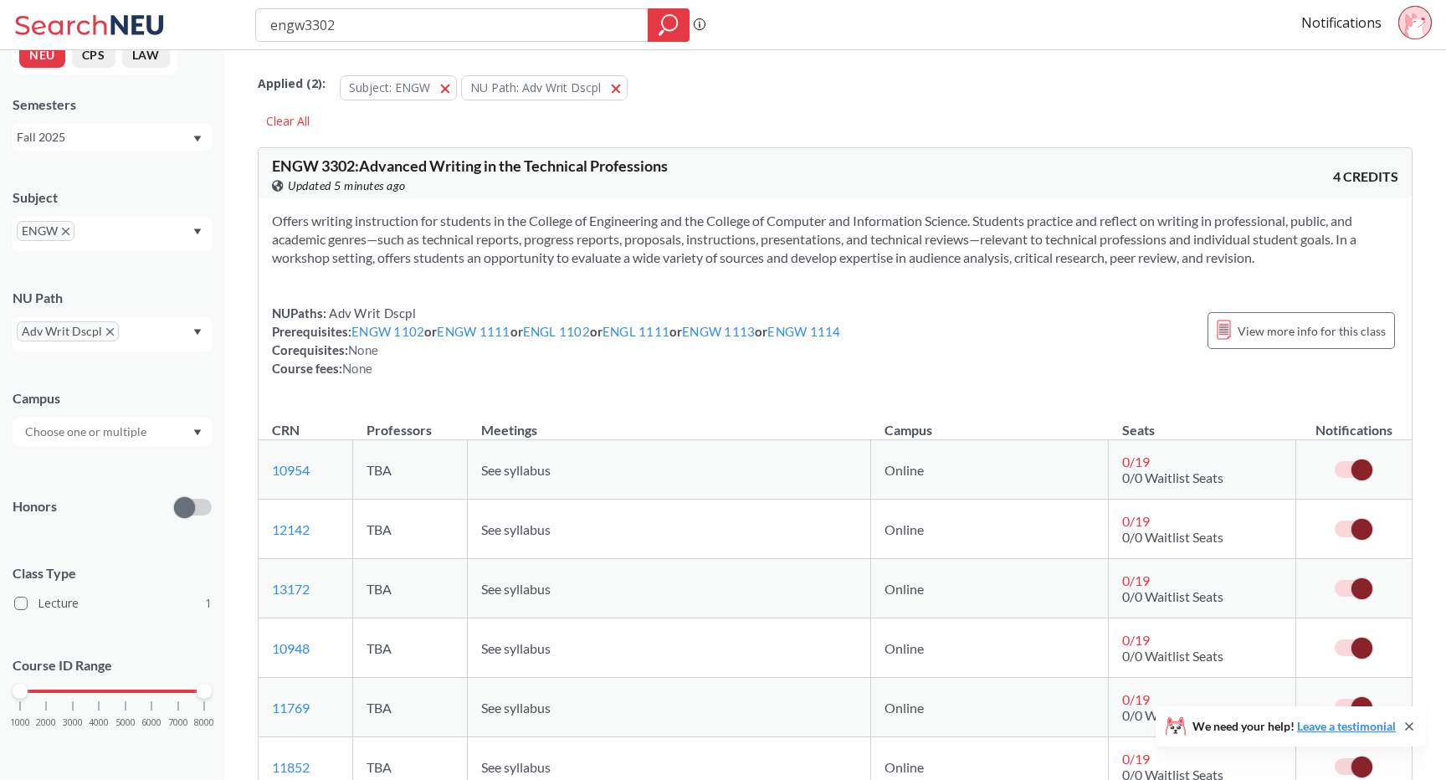
click at [1407, 728] on icon at bounding box center [1409, 726] width 7 height 7
click at [280, 125] on div "Clear All" at bounding box center [288, 121] width 60 height 25
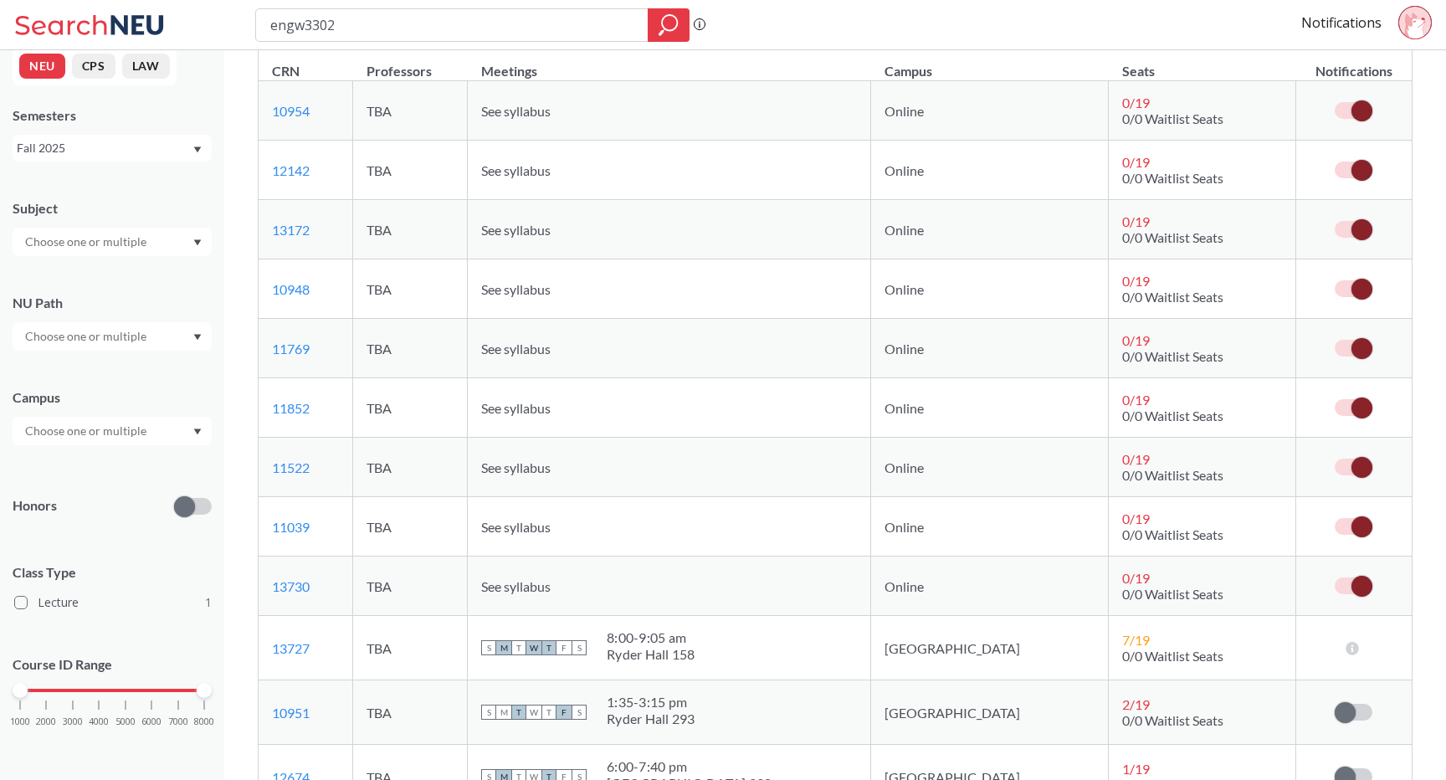
scroll to position [285, 0]
click at [1417, 34] on icon at bounding box center [1415, 26] width 20 height 26
